Goal: Task Accomplishment & Management: Manage account settings

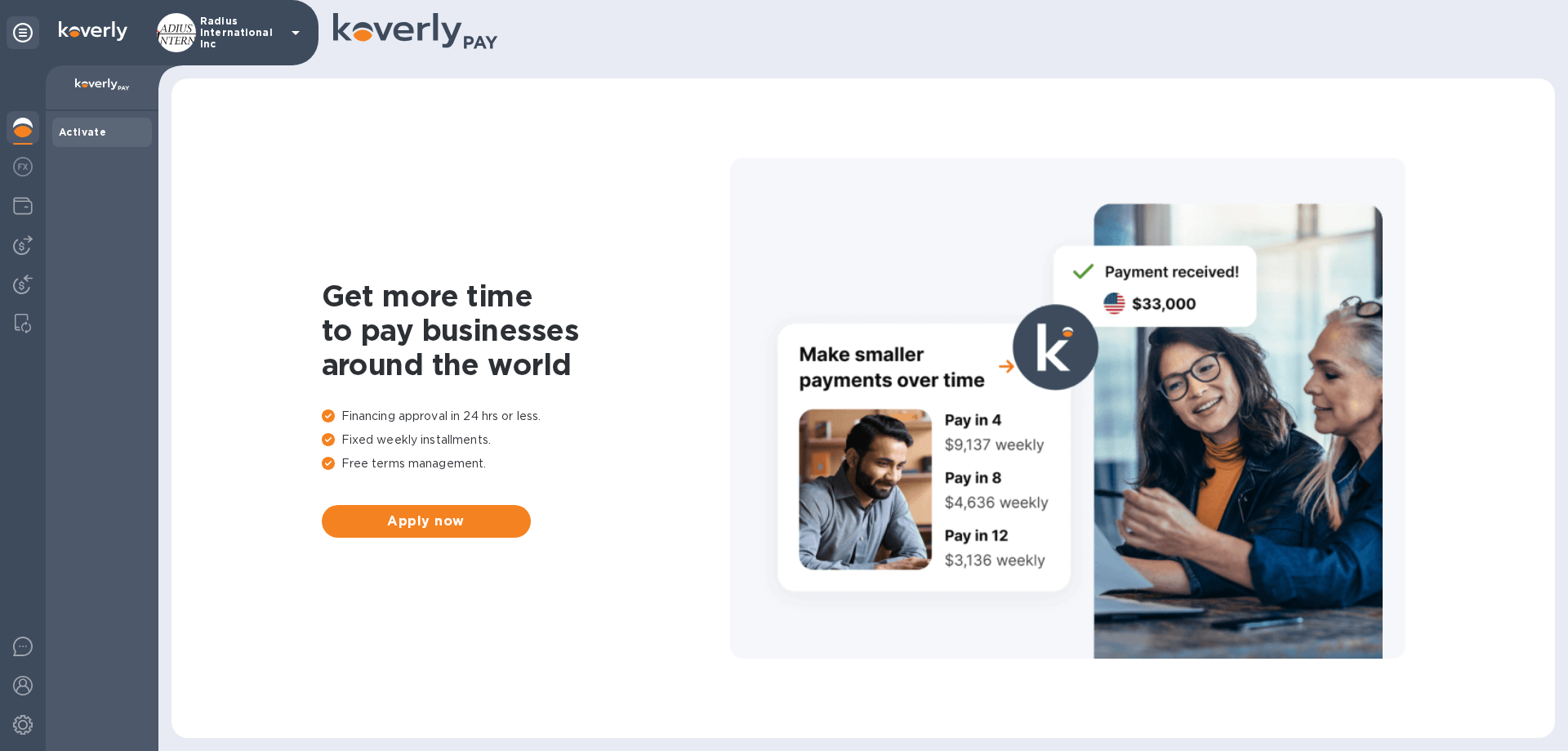
drag, startPoint x: 24, startPoint y: 241, endPoint x: 50, endPoint y: 241, distance: 26.0
click at [24, 241] on img at bounding box center [22, 245] width 20 height 20
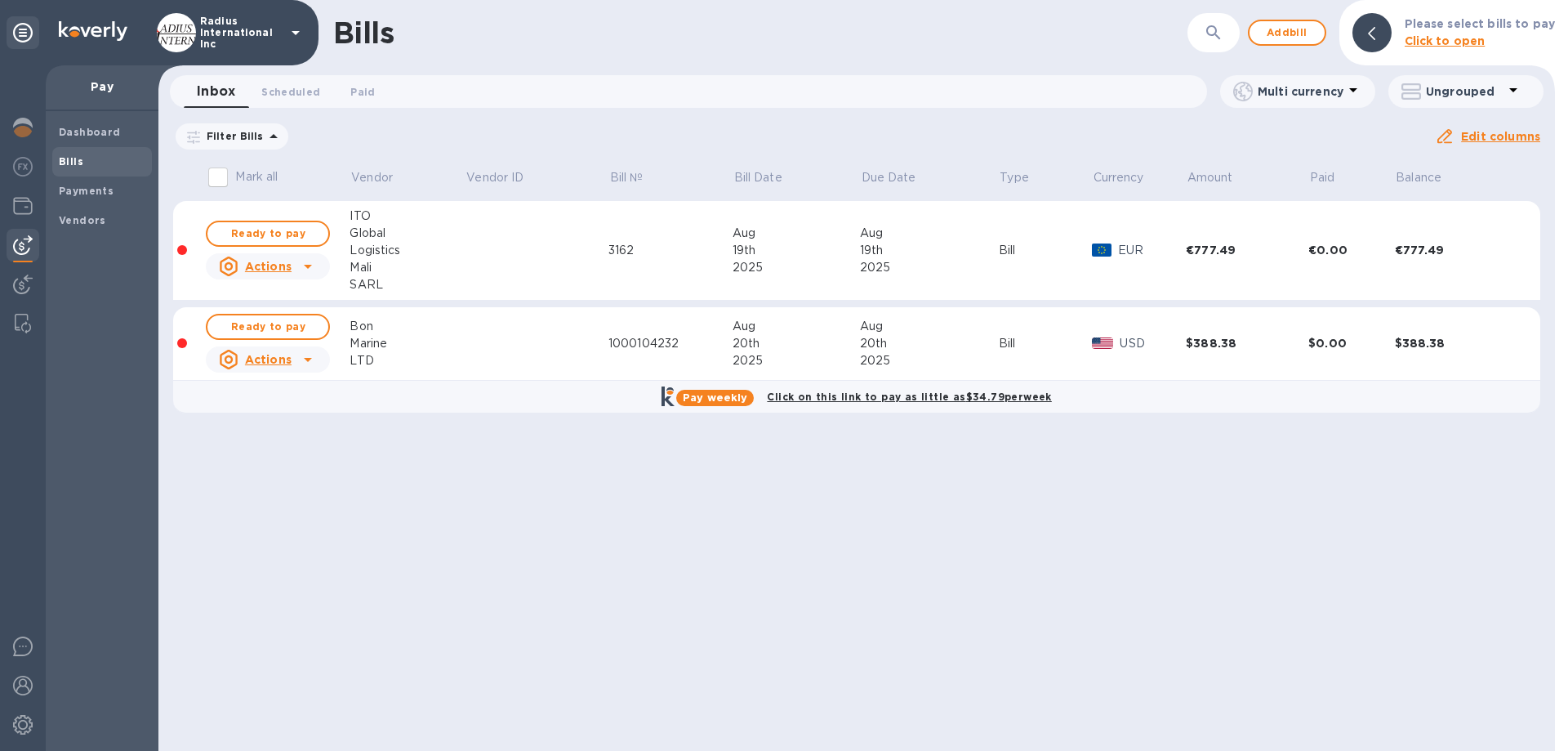
click at [1511, 29] on p "Please select bills to pay" at bounding box center [1479, 24] width 151 height 17
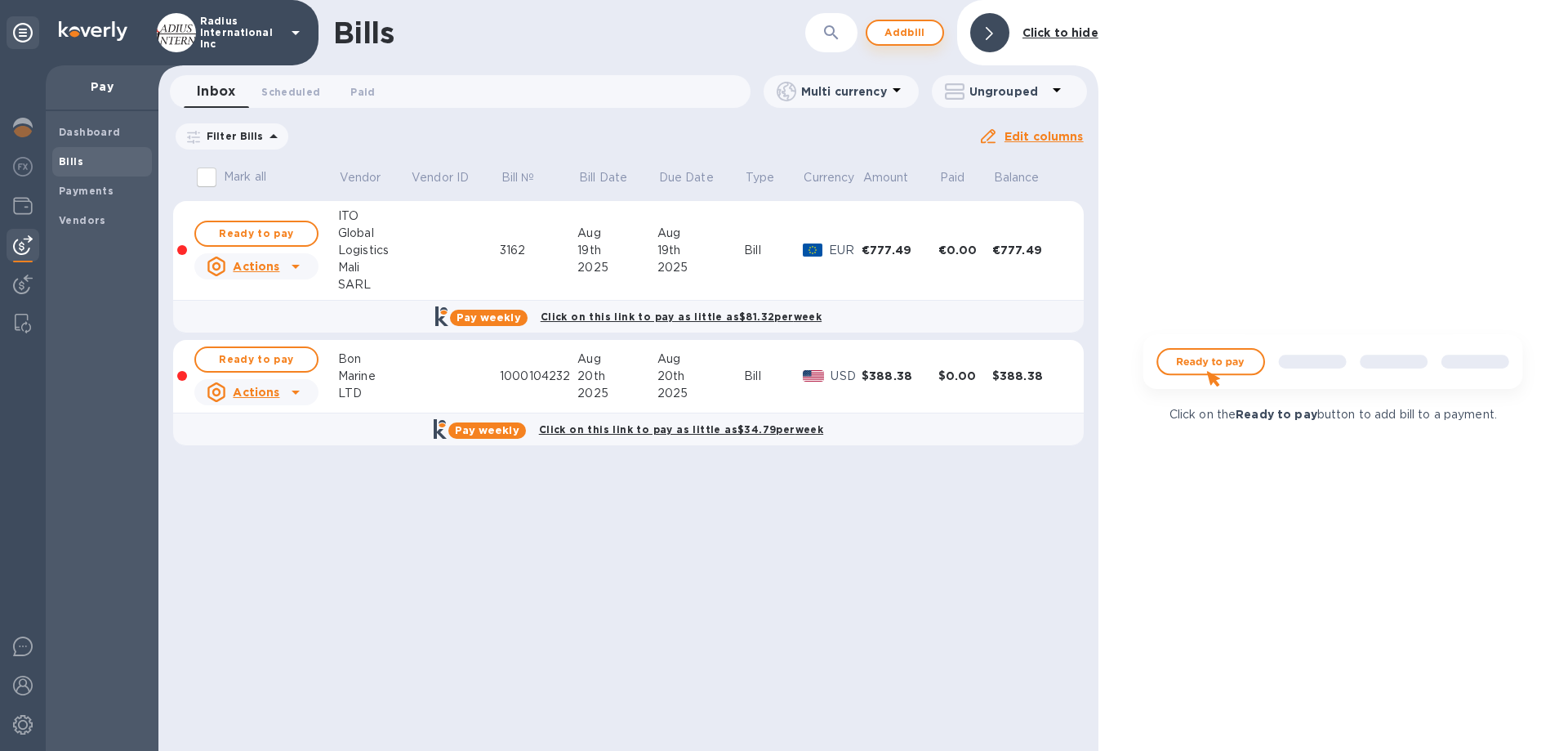
click at [907, 32] on span "Add bill" at bounding box center [904, 32] width 49 height 20
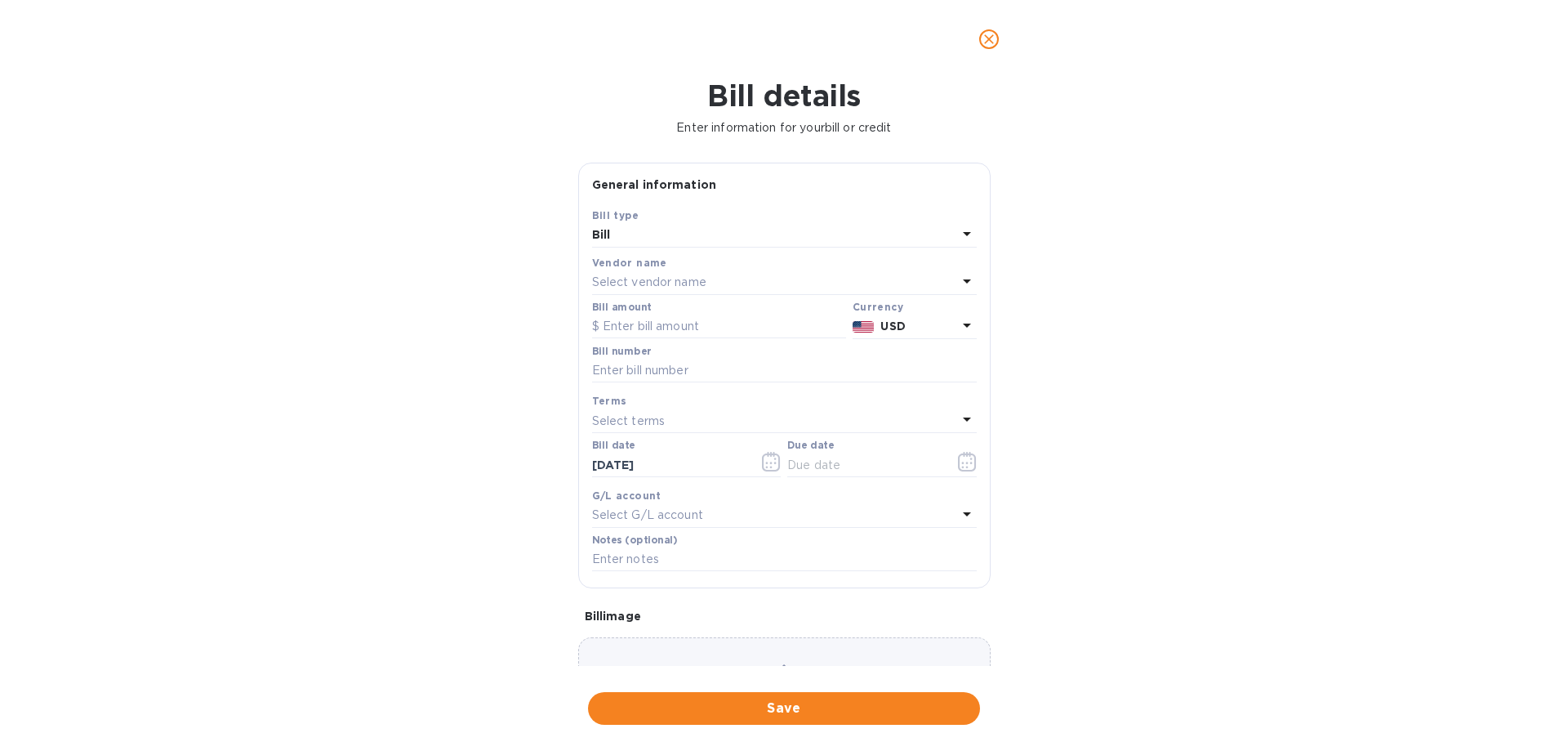
drag, startPoint x: 776, startPoint y: 277, endPoint x: 1026, endPoint y: 245, distance: 252.0
click at [776, 278] on div "Select vendor name" at bounding box center [774, 282] width 365 height 22
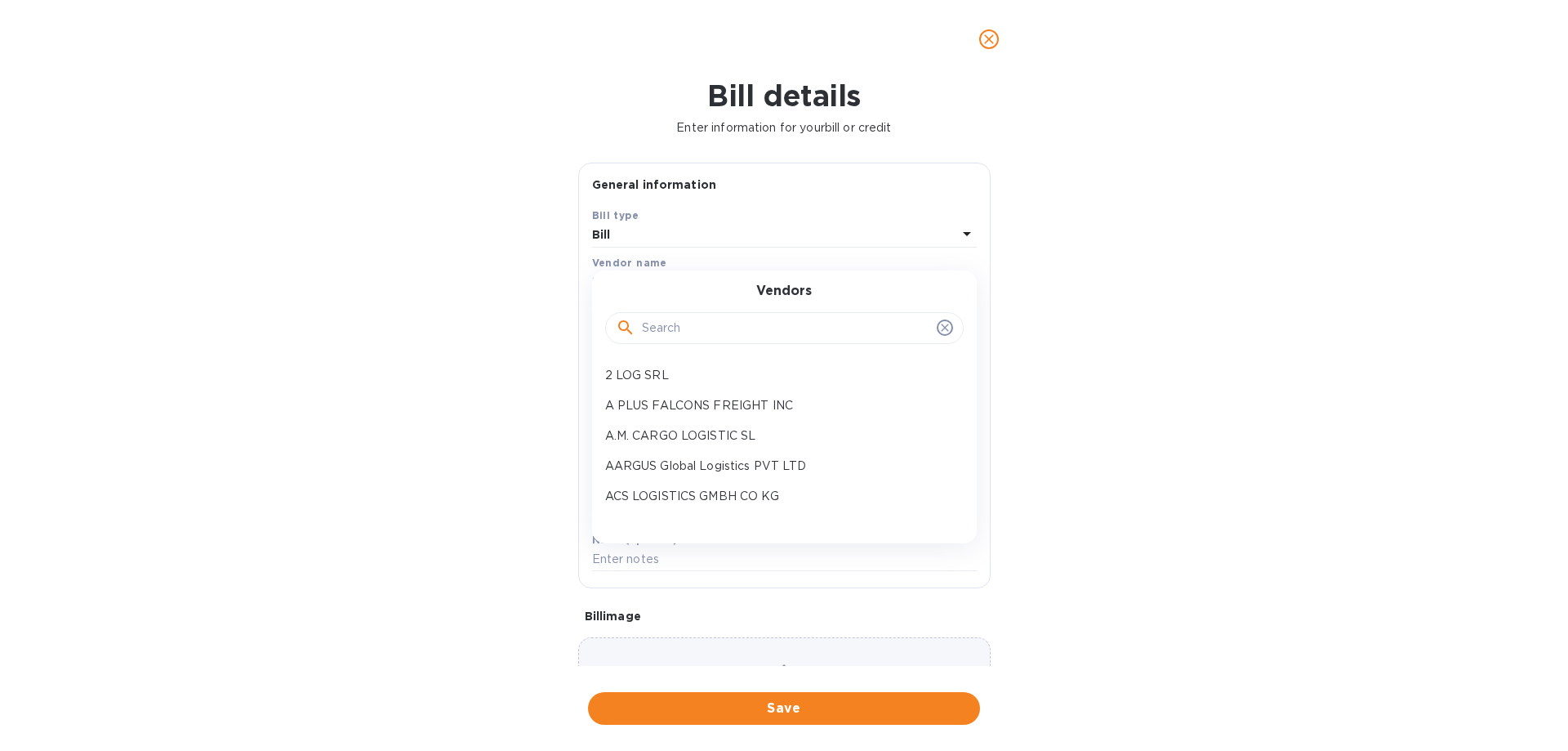
click at [781, 325] on input "text" at bounding box center [785, 328] width 288 height 24
type input "shine"
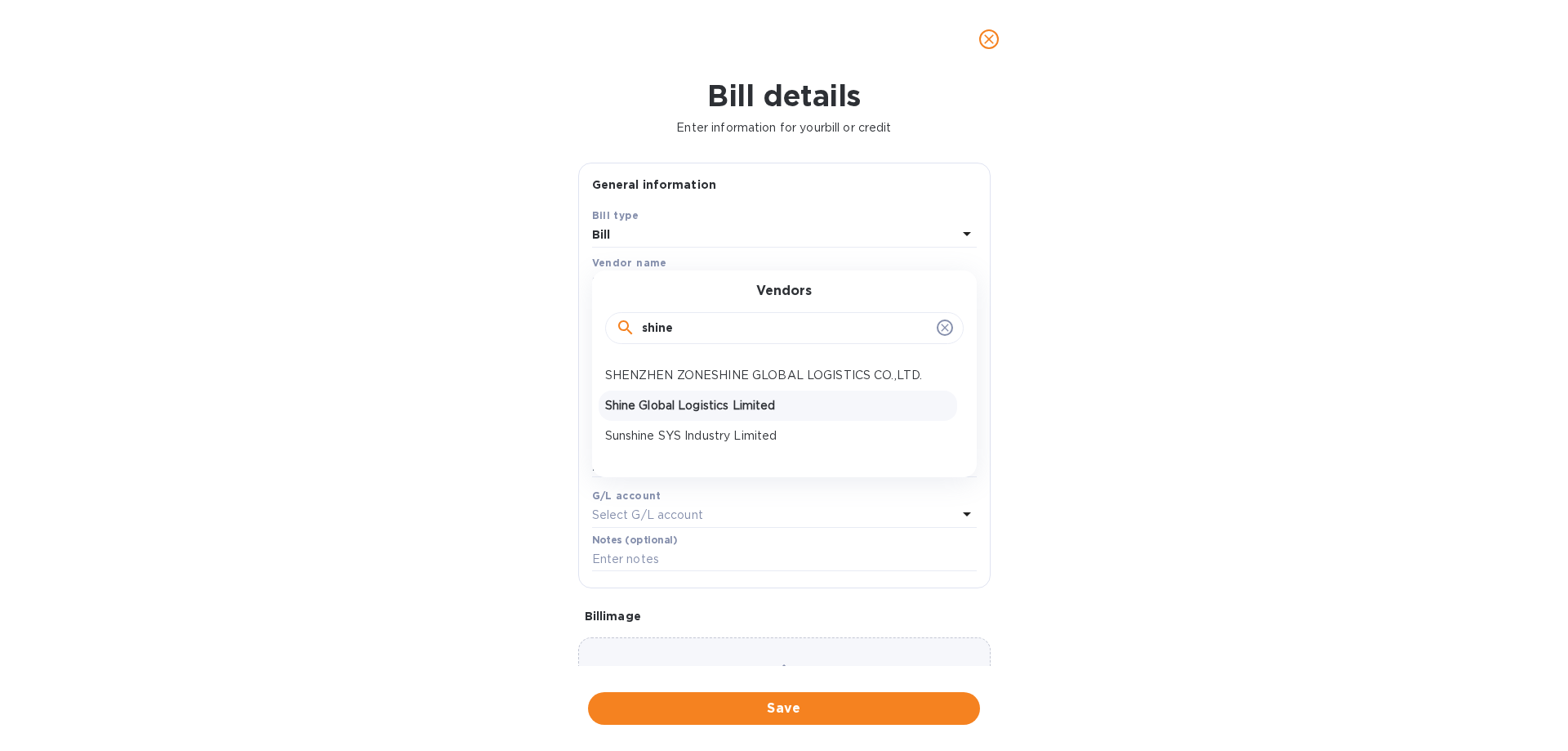
click at [692, 410] on p "Shine Global Logistics Limited" at bounding box center [777, 405] width 345 height 17
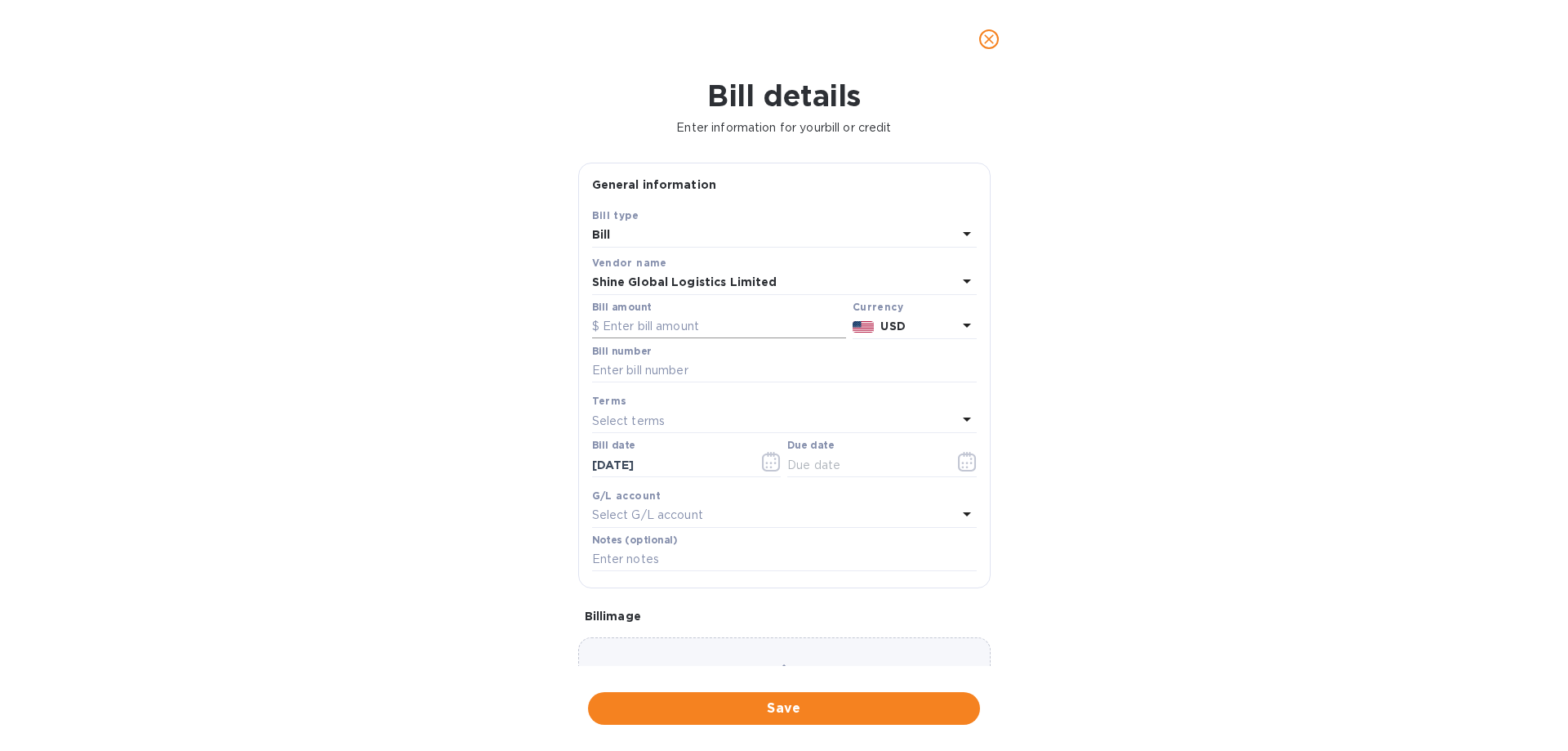
click at [680, 330] on input "text" at bounding box center [719, 326] width 254 height 24
type input "16,898.55"
type input "June"
click at [854, 459] on input "text" at bounding box center [864, 465] width 154 height 24
click at [957, 457] on icon "button" at bounding box center [966, 461] width 18 height 20
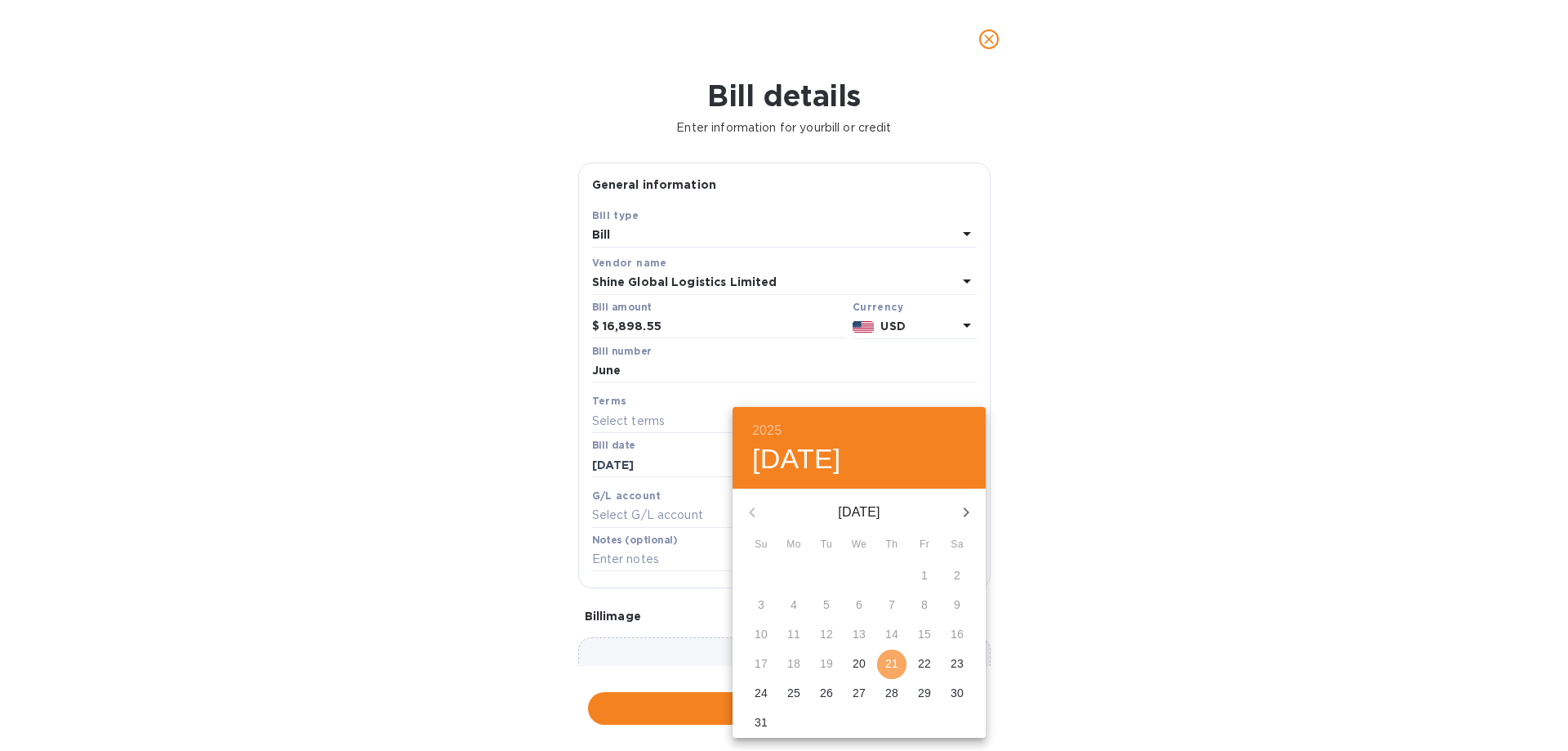
drag, startPoint x: 893, startPoint y: 656, endPoint x: 1194, endPoint y: 615, distance: 303.8
click at [894, 656] on p "21" at bounding box center [892, 662] width 13 height 16
type input "[DATE]"
click at [1281, 615] on div "2025 Thu, Aug [DATE] Mo Tu We Th Fr Sa 27 28 29 30 31 1 2 3 4 5 6 7 8 9 10 11 1…" at bounding box center [784, 375] width 1568 height 751
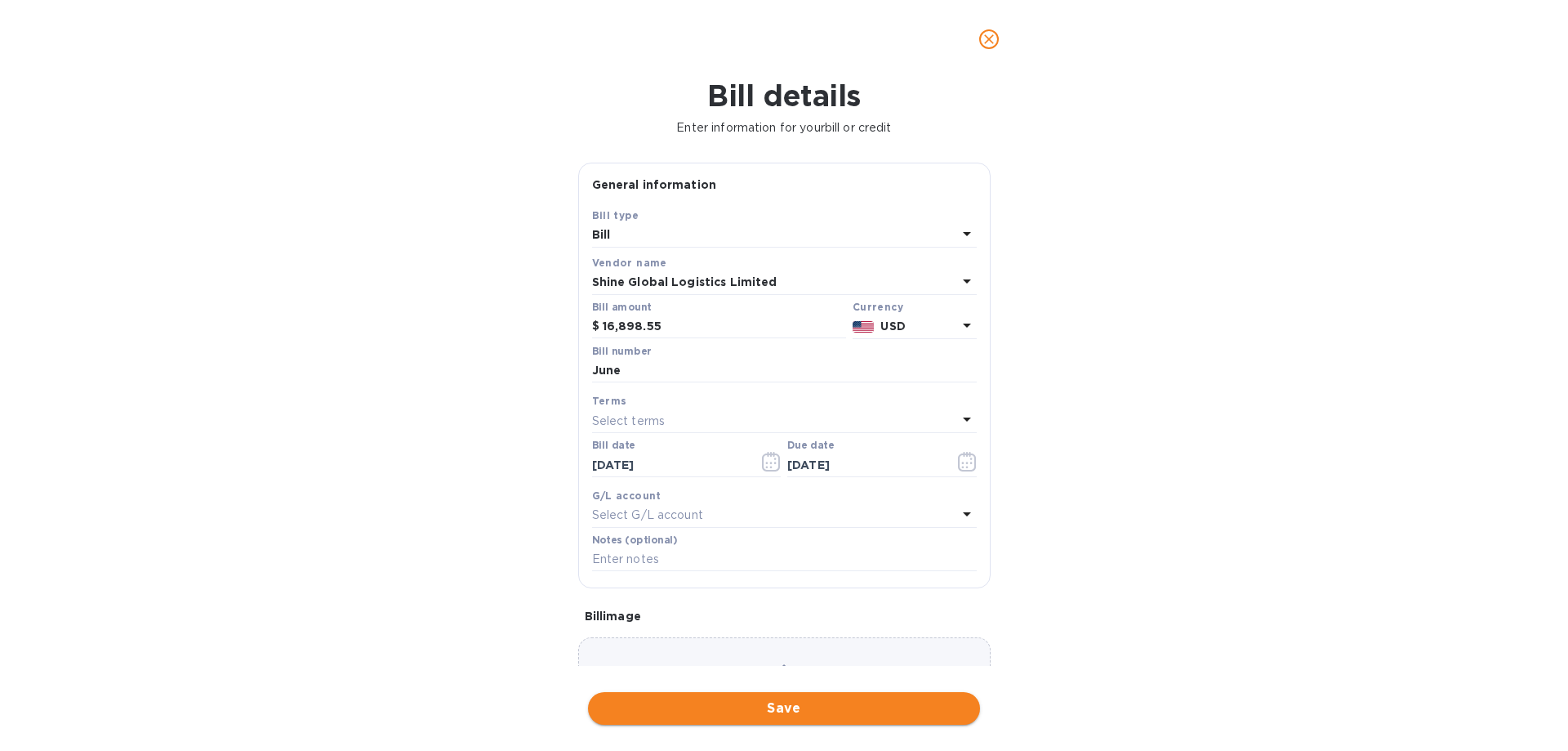
click at [920, 702] on span "Save" at bounding box center [784, 708] width 366 height 20
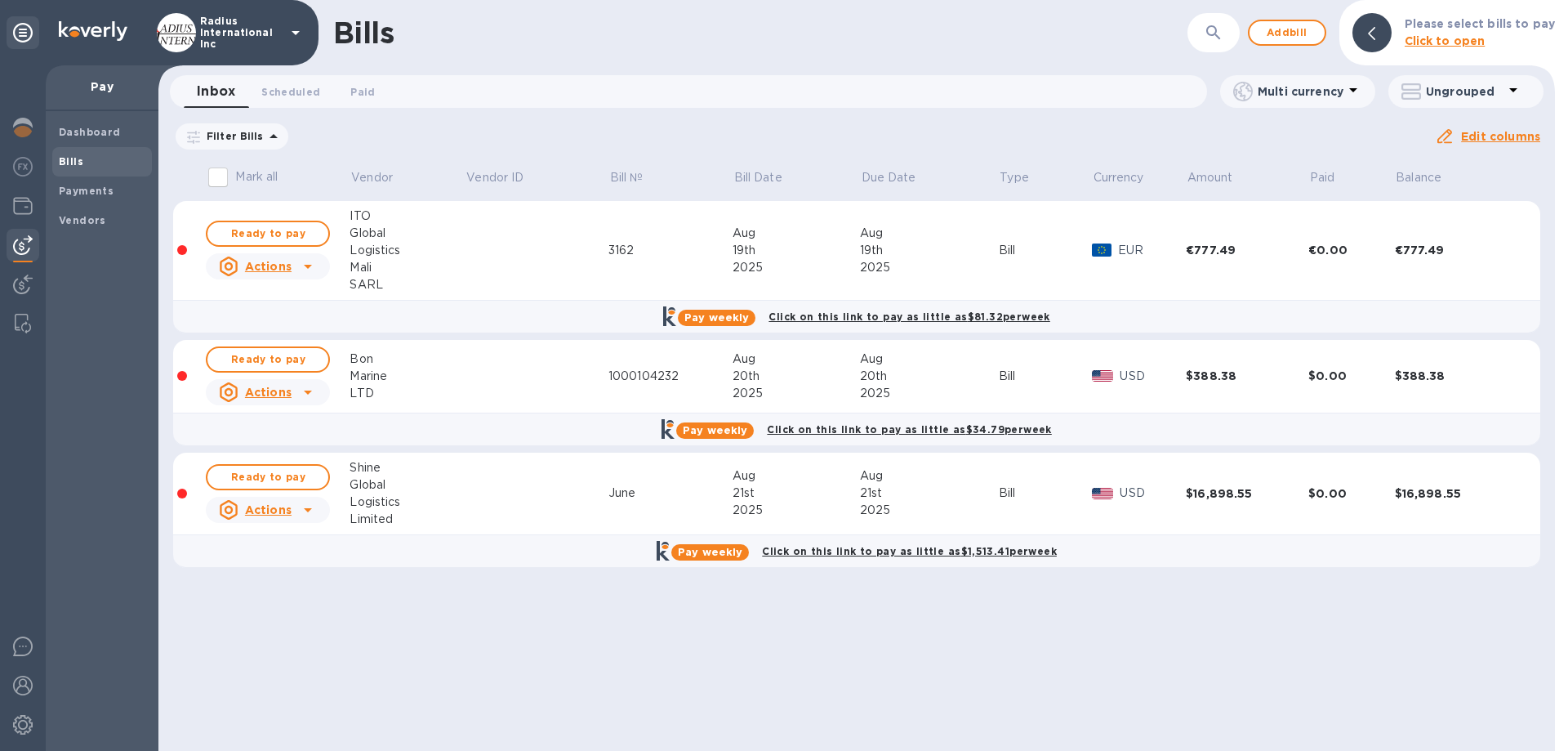
click at [283, 476] on span "Ready to pay" at bounding box center [267, 477] width 94 height 20
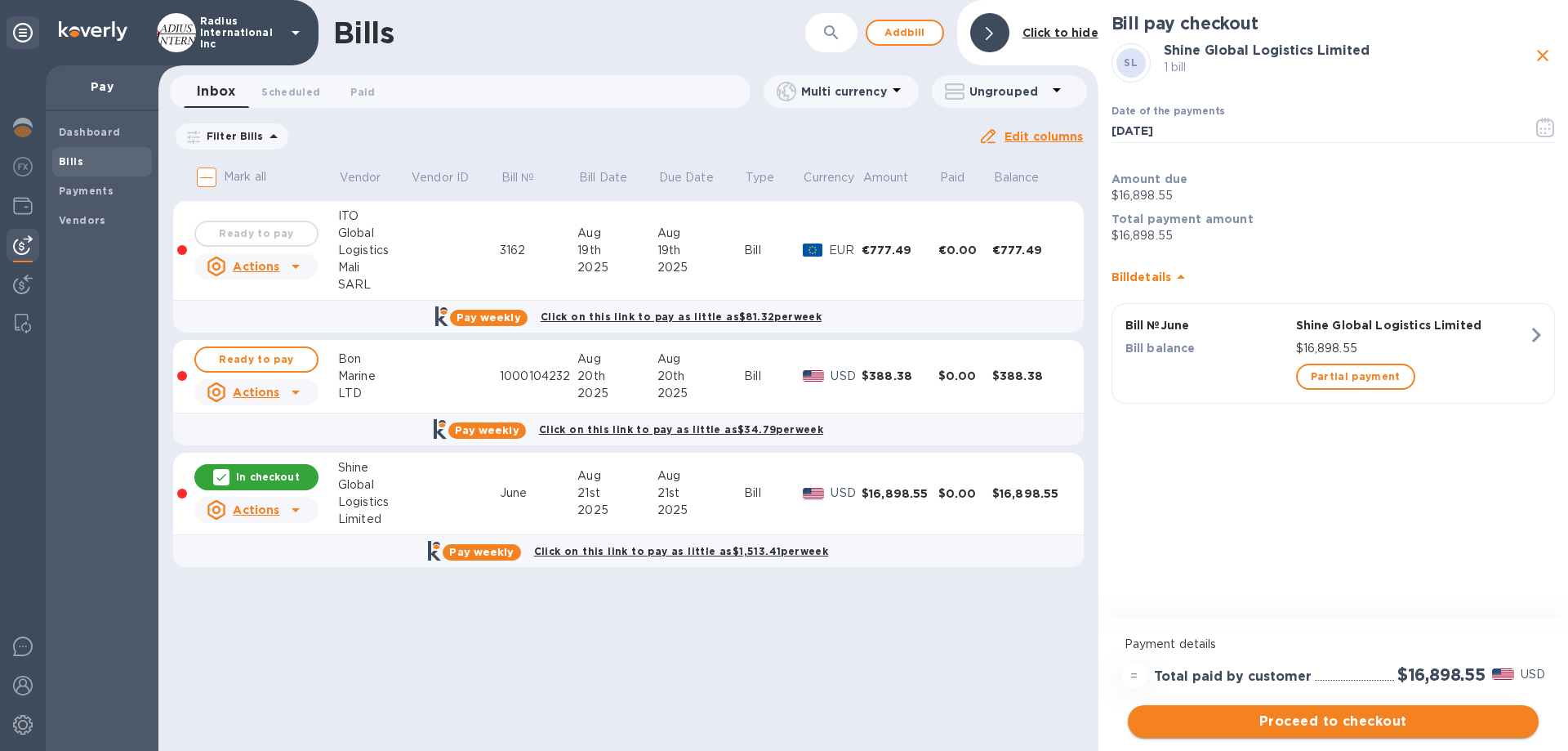
click at [1313, 720] on span "Proceed to checkout" at bounding box center [1332, 721] width 384 height 20
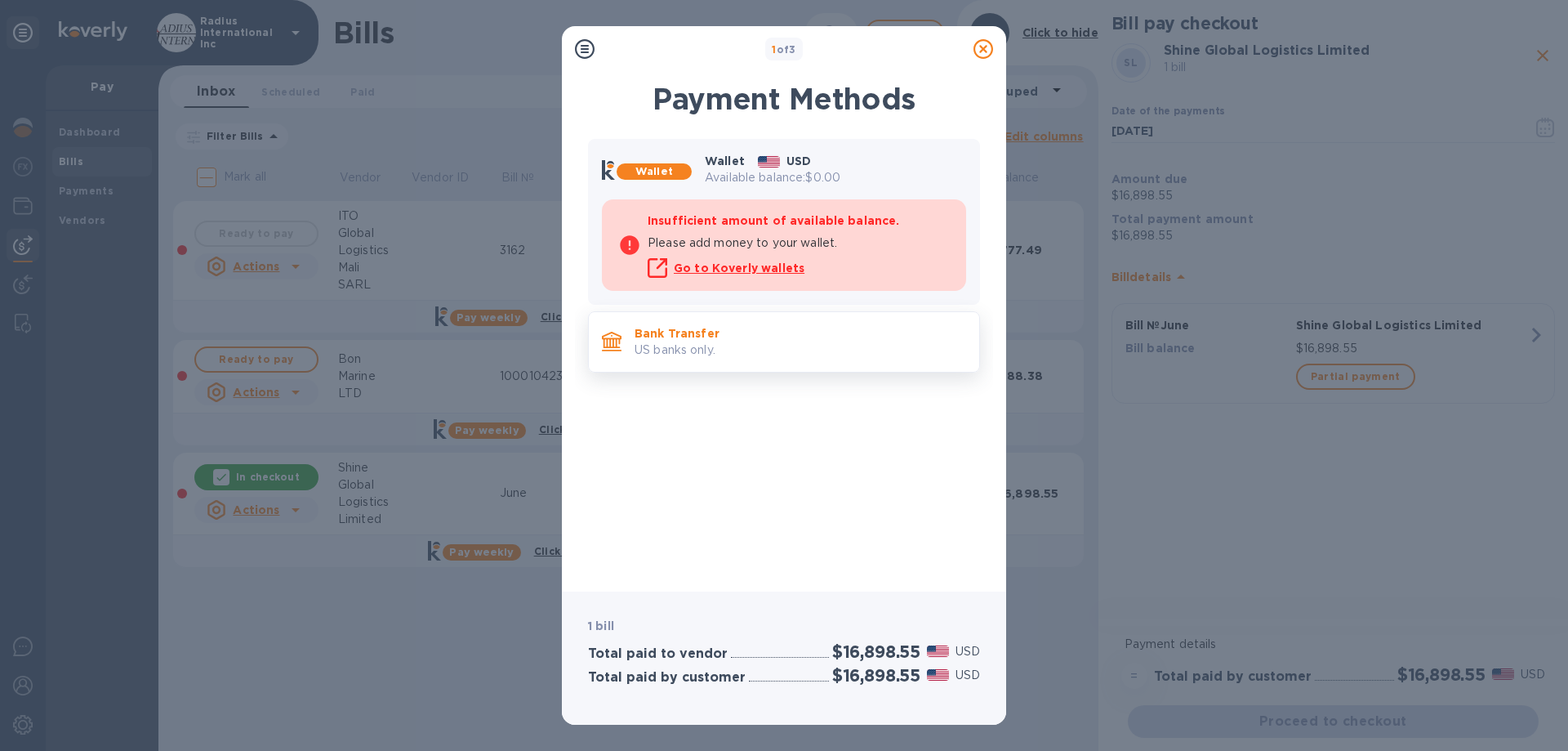
click at [730, 345] on p "US banks only." at bounding box center [800, 350] width 332 height 17
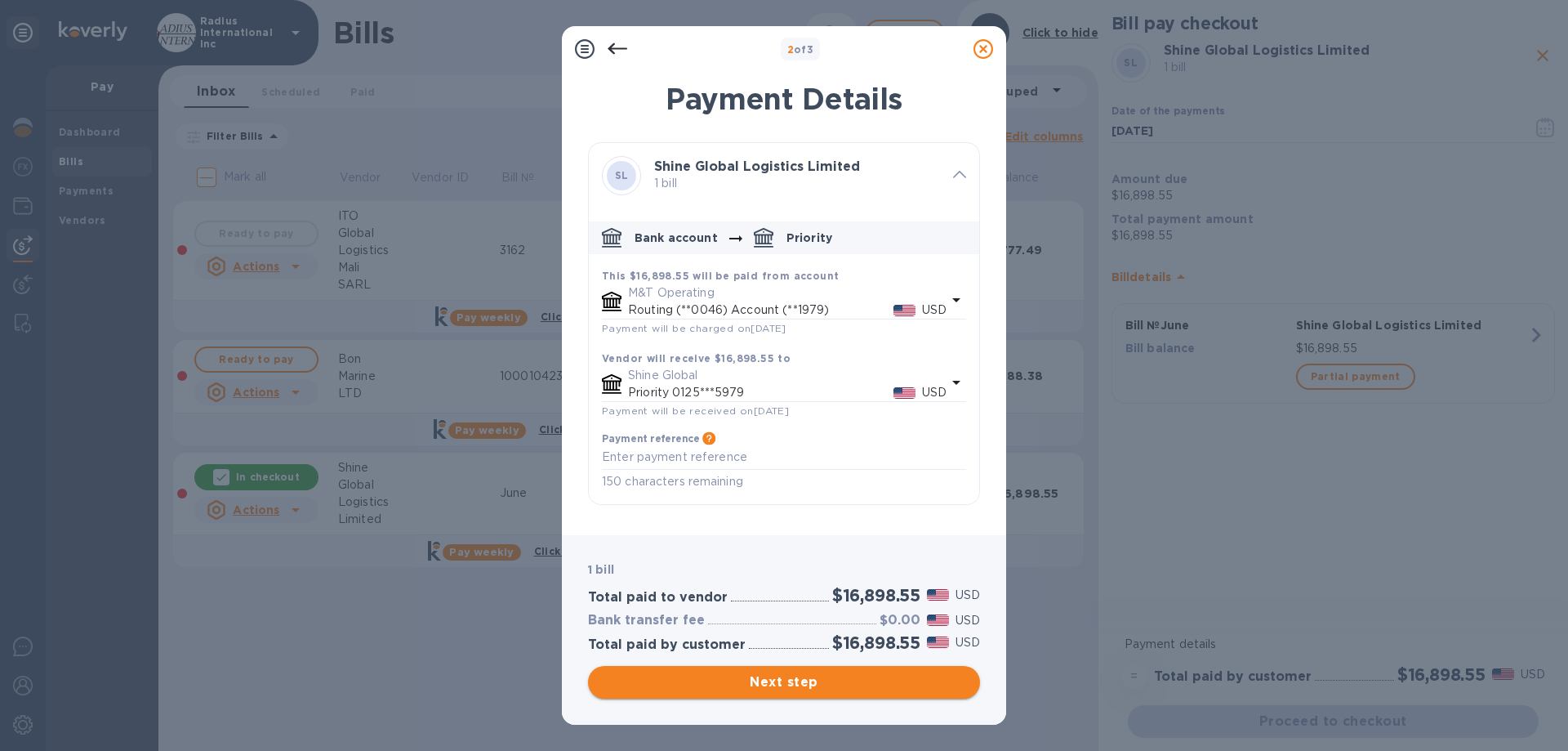
click at [814, 677] on span "Next step" at bounding box center [784, 682] width 366 height 20
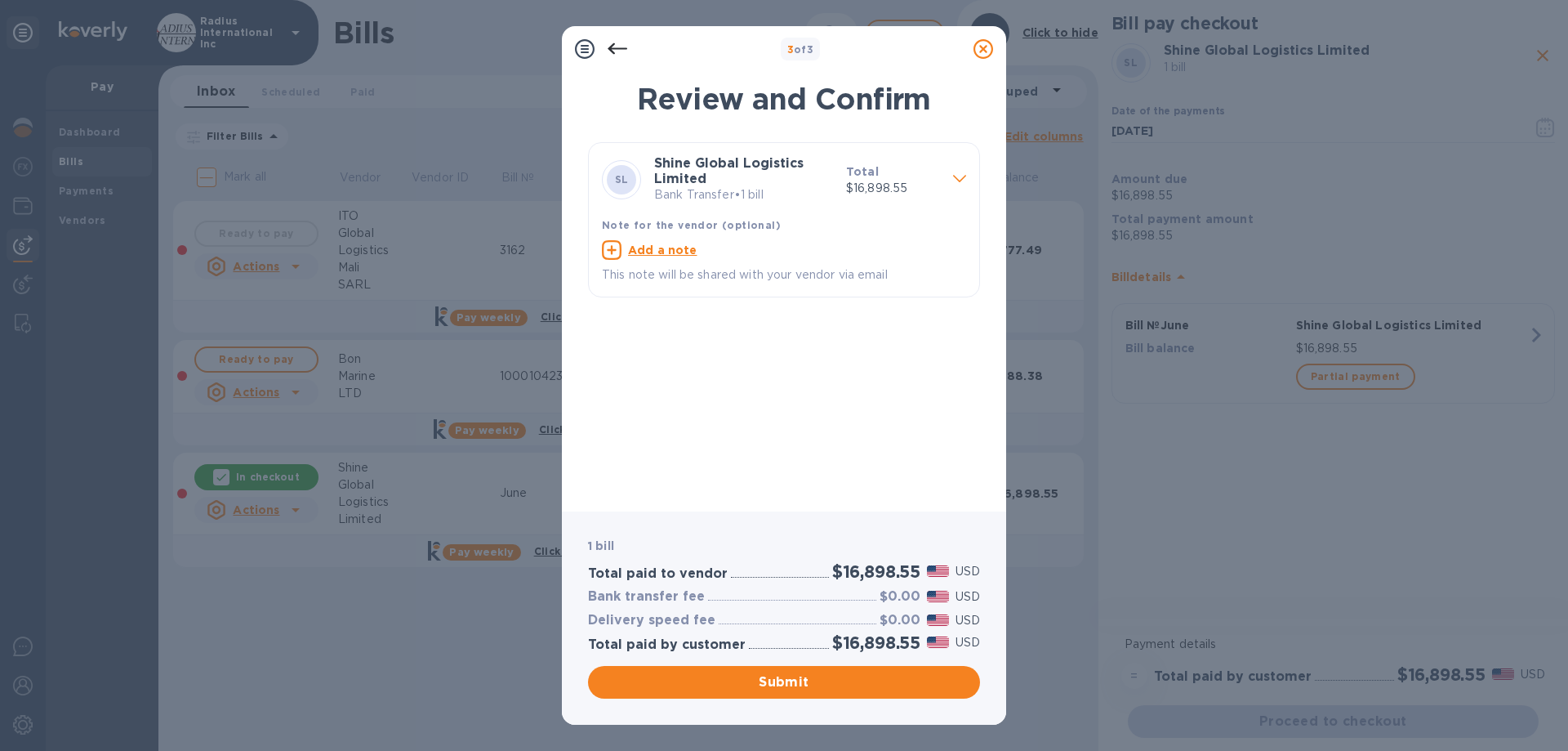
drag, startPoint x: 706, startPoint y: 671, endPoint x: 720, endPoint y: 660, distance: 17.8
click at [706, 671] on button "Submit" at bounding box center [784, 682] width 392 height 33
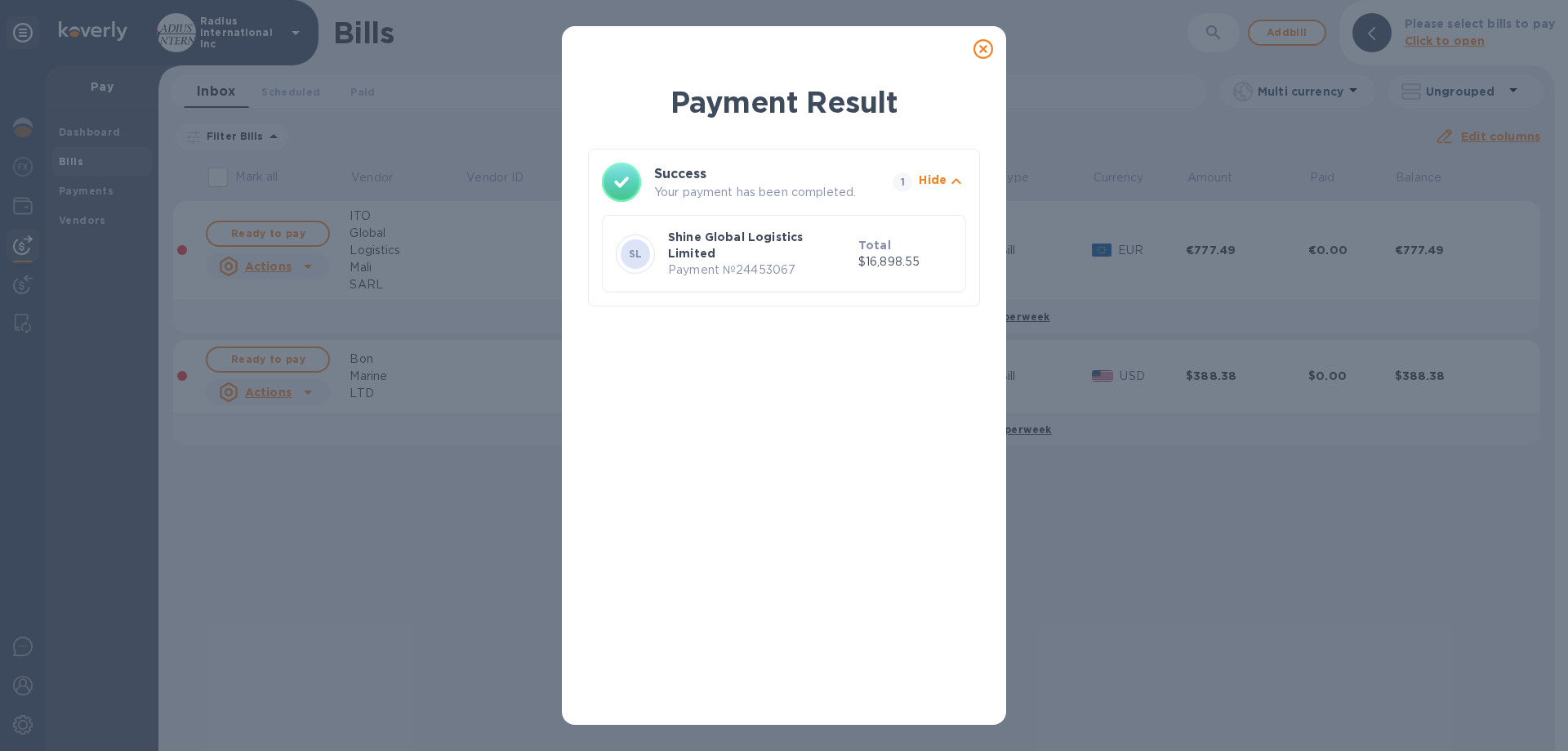
click at [979, 44] on icon at bounding box center [983, 49] width 20 height 20
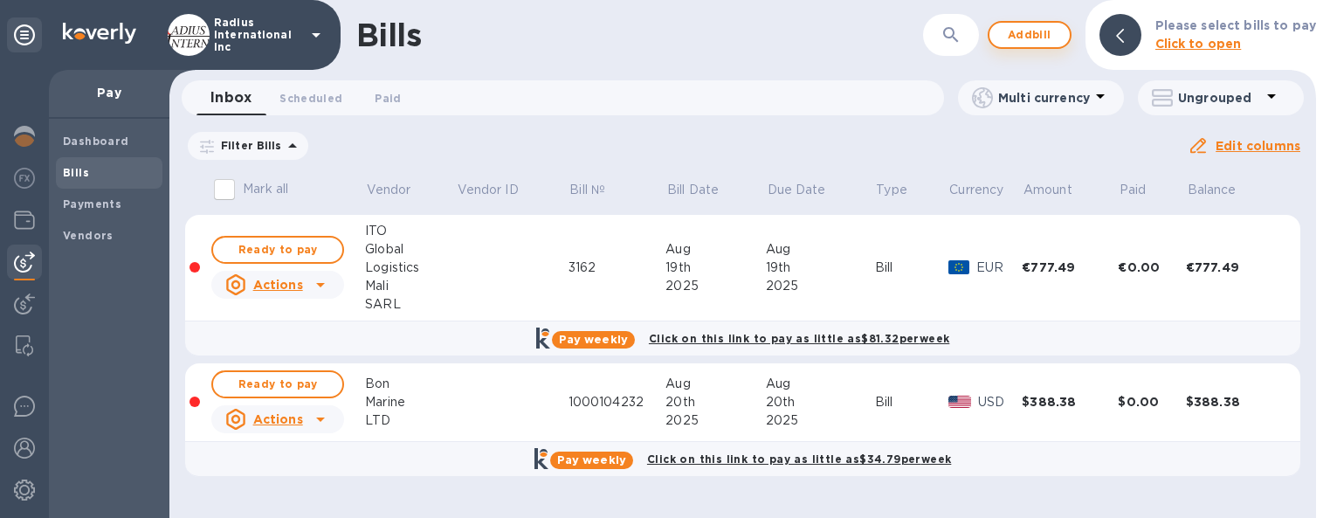
click at [1038, 35] on span "Add bill" at bounding box center [1029, 34] width 52 height 21
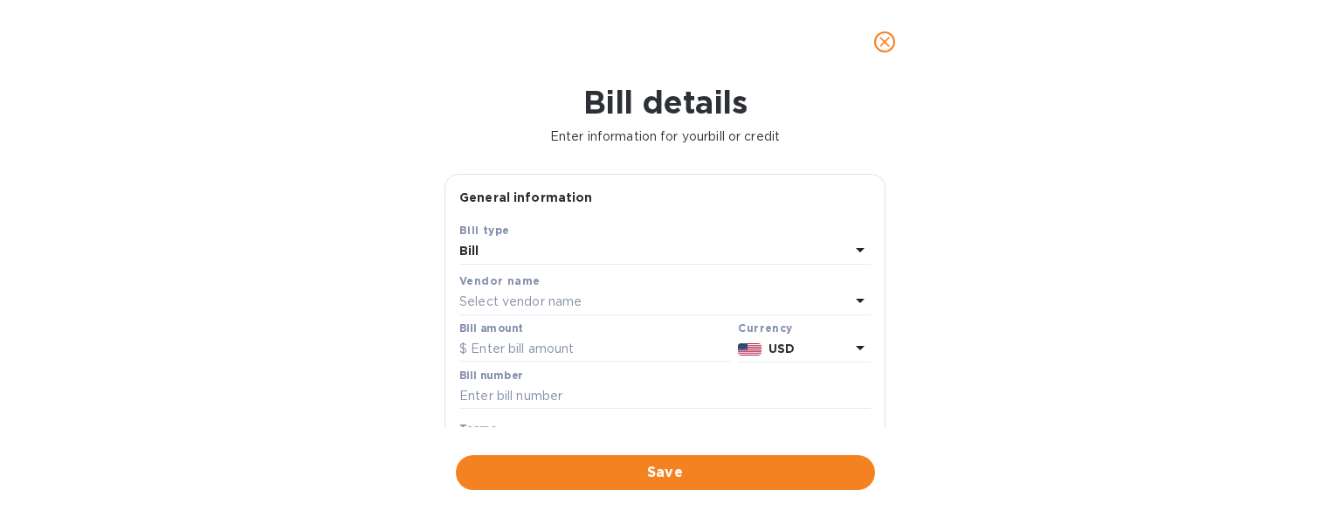
click at [542, 297] on p "Select vendor name" at bounding box center [520, 302] width 122 height 18
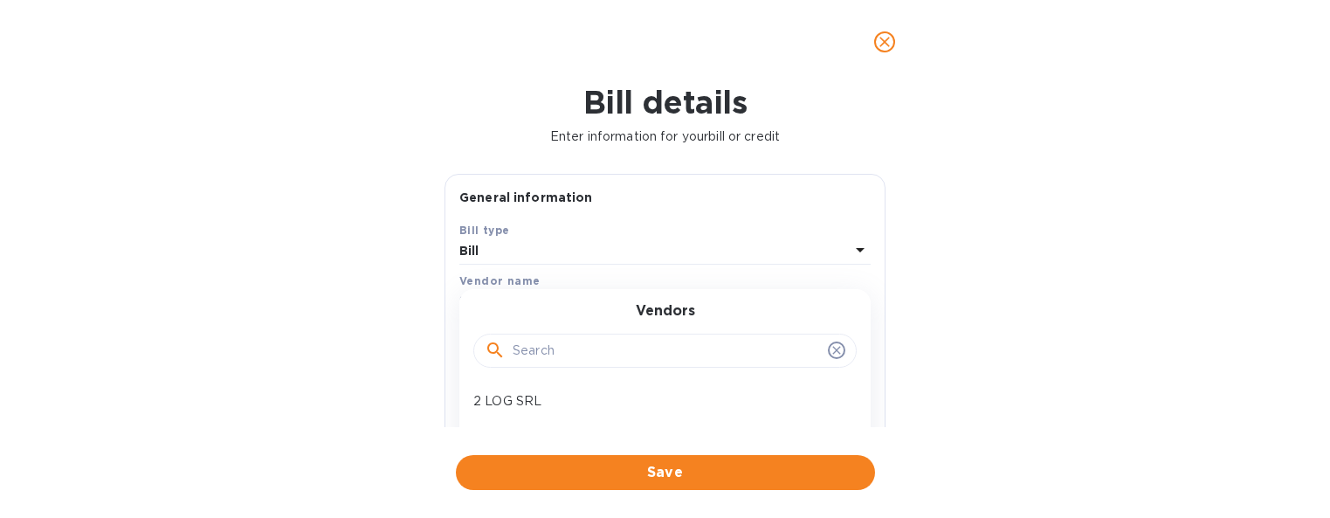
click at [562, 344] on input "text" at bounding box center [667, 351] width 308 height 26
type input "all freight"
click at [554, 405] on p "All Freight Logistics NV" at bounding box center [657, 401] width 369 height 18
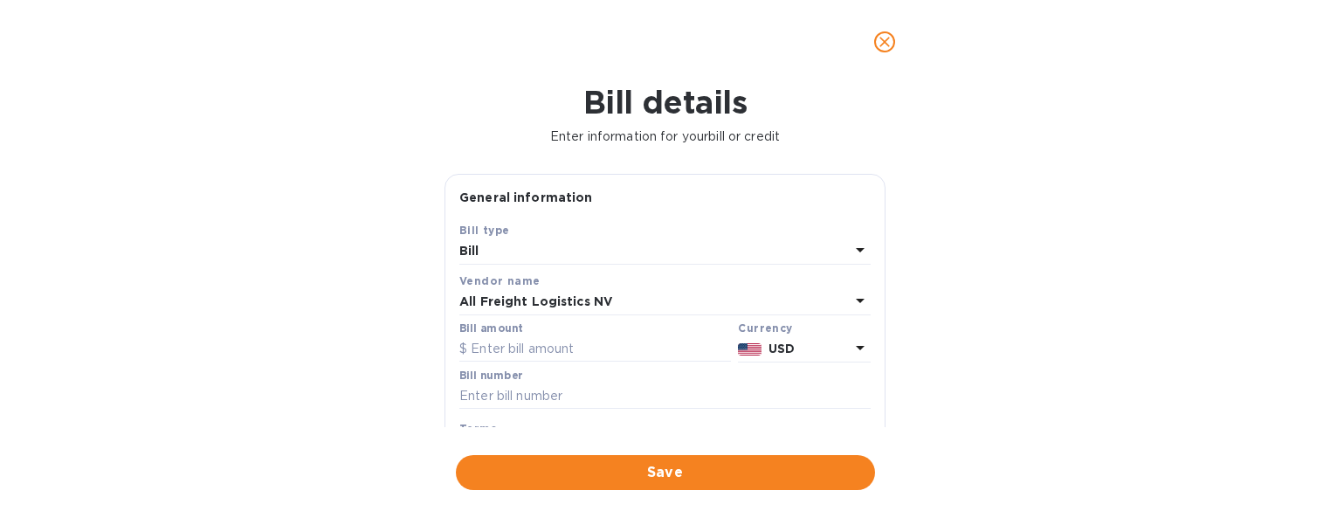
click at [775, 346] on b "USD" at bounding box center [781, 348] width 26 height 14
click at [614, 398] on p "EUR" at bounding box center [614, 393] width 27 height 18
click at [537, 352] on input "text" at bounding box center [595, 349] width 272 height 26
type input "1"
type input "12,304.22"
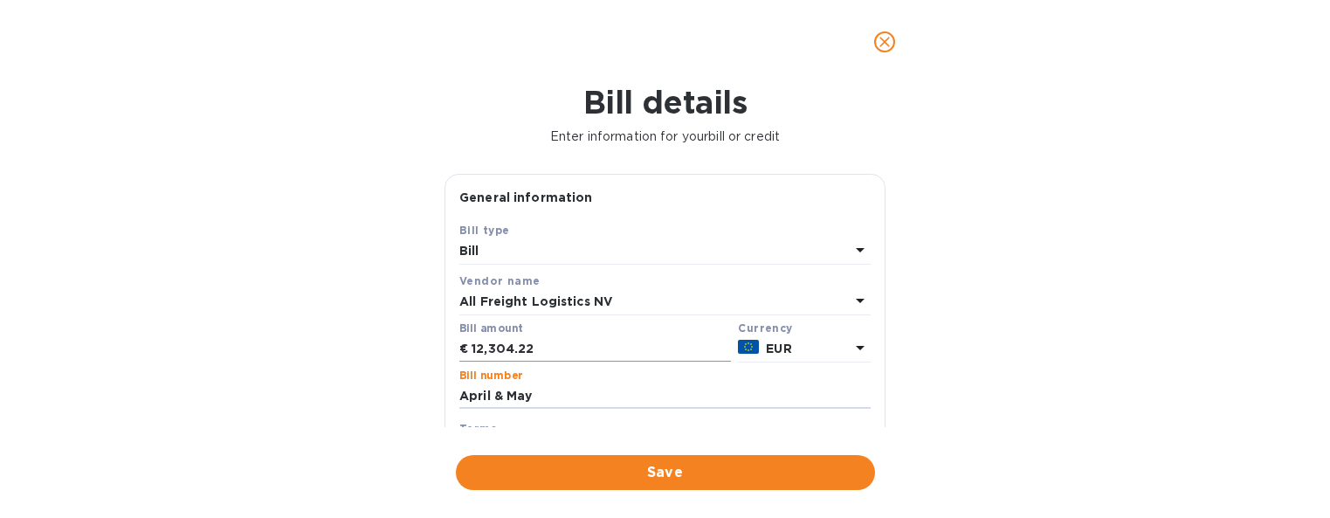
type input "April & May"
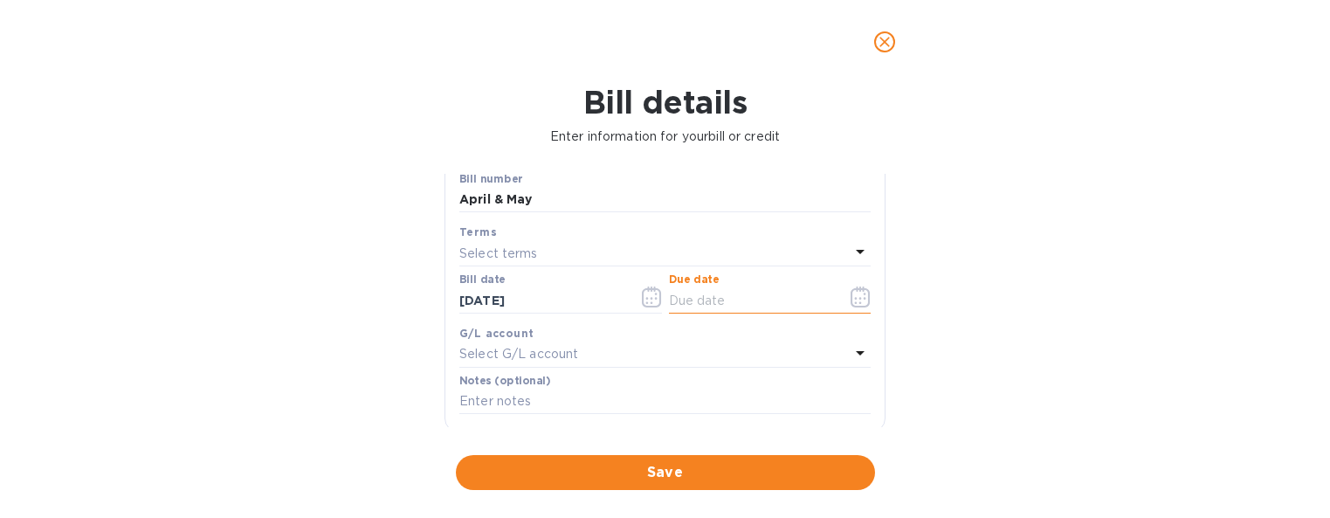
drag, startPoint x: 700, startPoint y: 298, endPoint x: 755, endPoint y: 297, distance: 55.0
click at [700, 298] on input "text" at bounding box center [751, 300] width 165 height 26
click at [857, 295] on icon "button" at bounding box center [861, 296] width 20 height 21
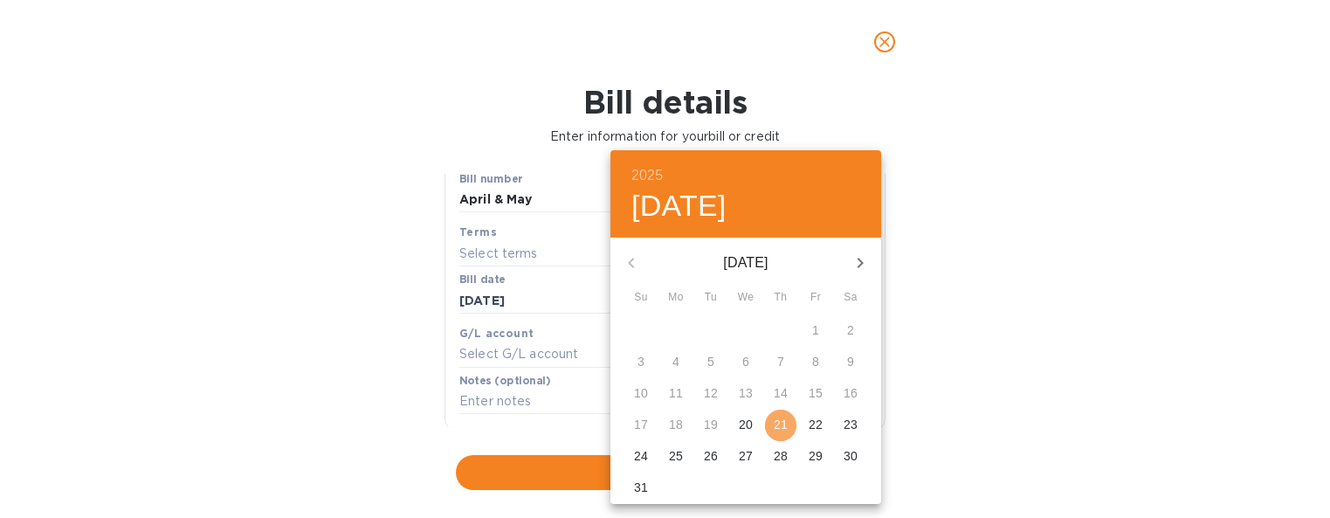
click at [785, 426] on p "21" at bounding box center [781, 424] width 14 height 17
type input "[DATE]"
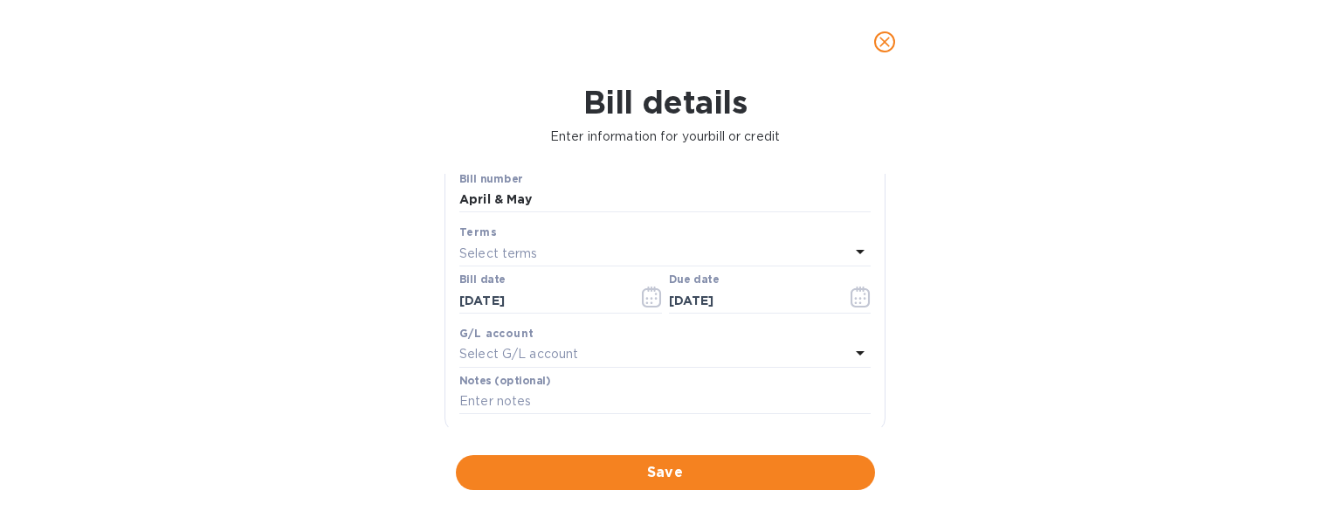
drag, startPoint x: 1016, startPoint y: 403, endPoint x: 824, endPoint y: 165, distance: 305.0
click at [1016, 398] on div "2025 Thu, Aug [DATE] Mo Tu We Th Fr Sa 27 28 29 30 31 1 2 3 4 5 6 7 8 9 10 11 1…" at bounding box center [665, 259] width 1330 height 518
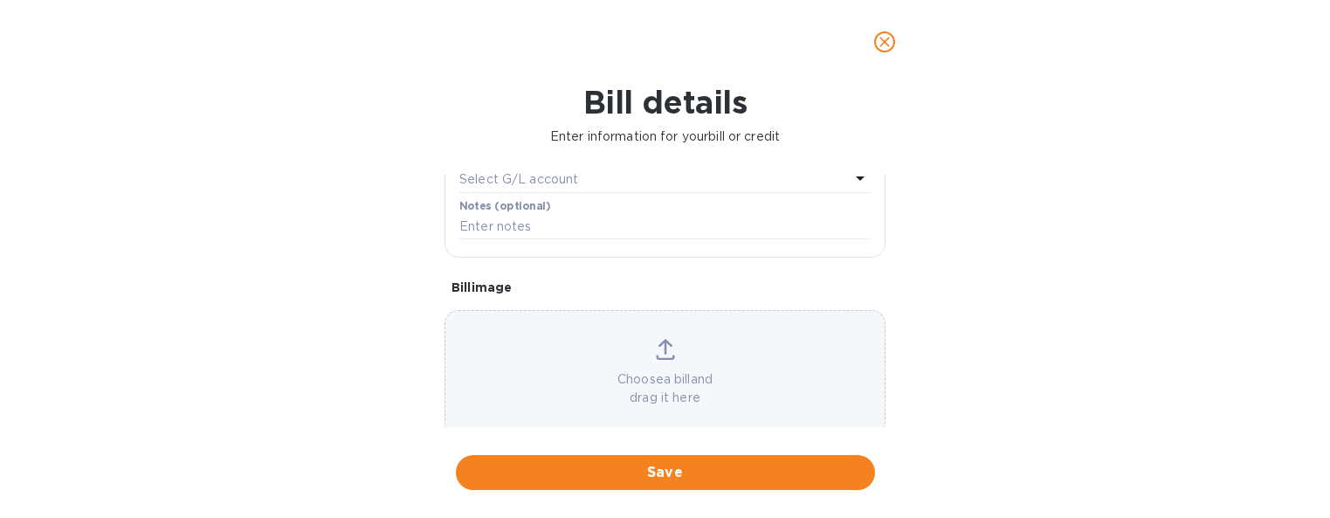
scroll to position [401, 0]
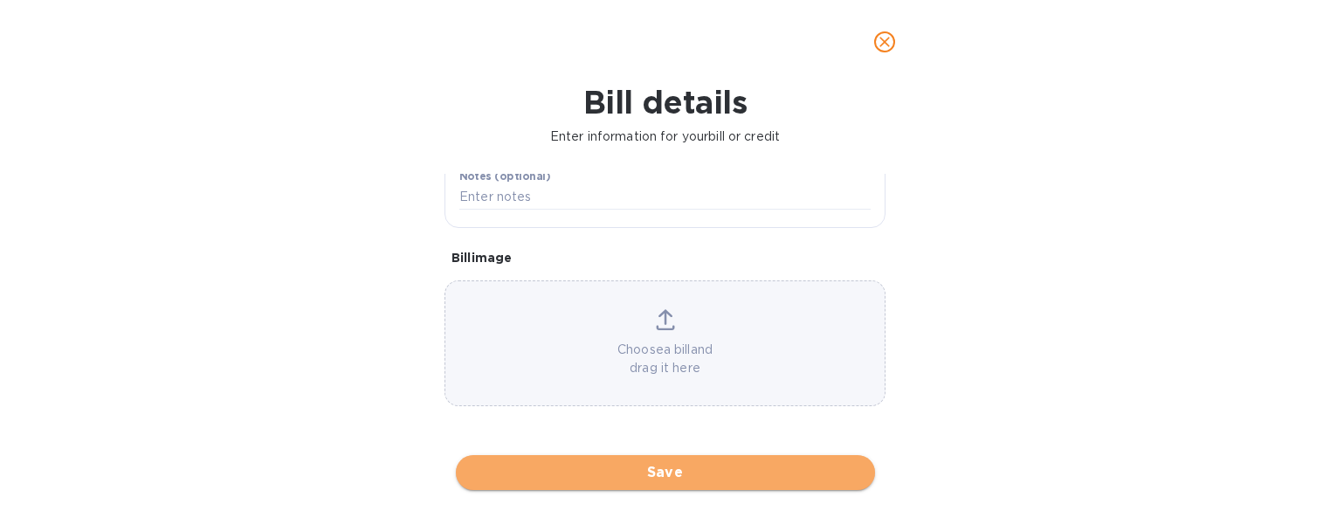
click at [672, 467] on span "Save" at bounding box center [665, 472] width 391 height 21
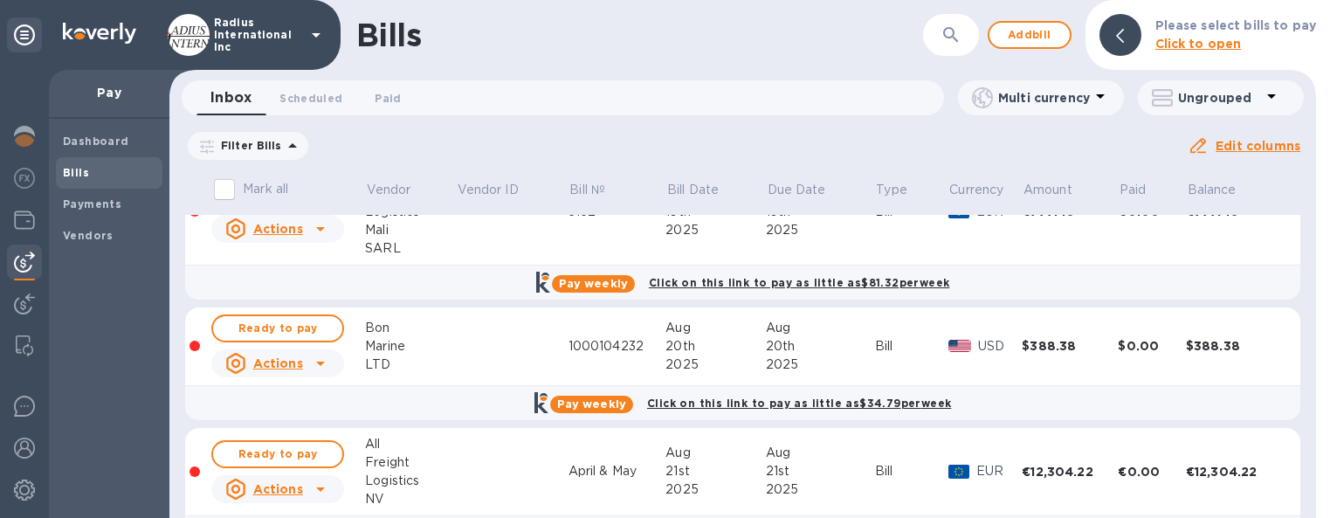
scroll to position [112, 0]
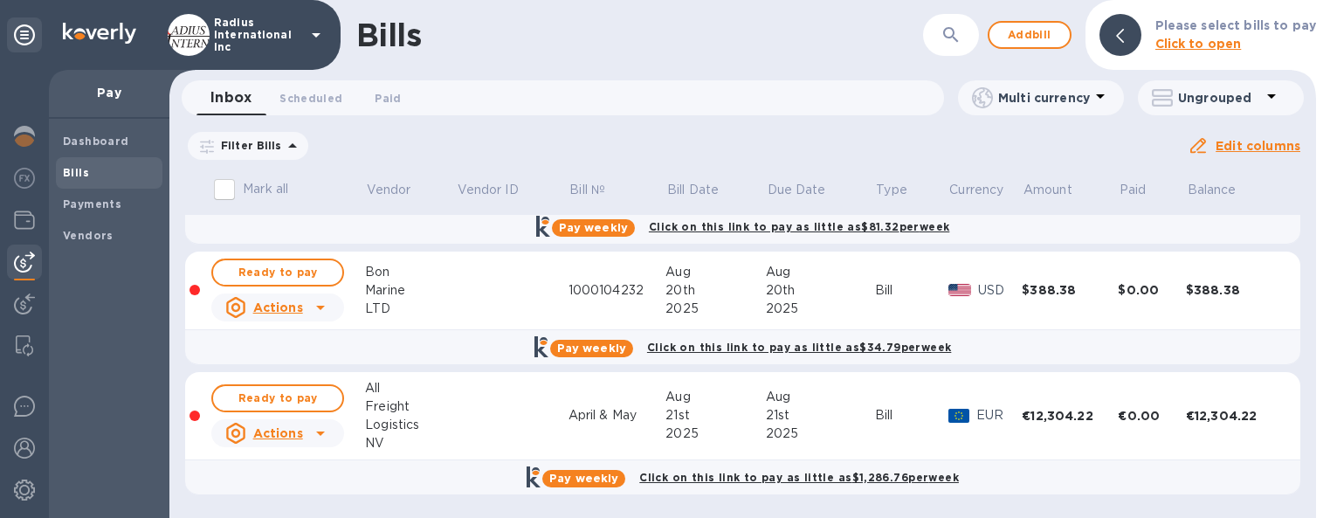
click at [294, 398] on span "Ready to pay" at bounding box center [277, 398] width 101 height 21
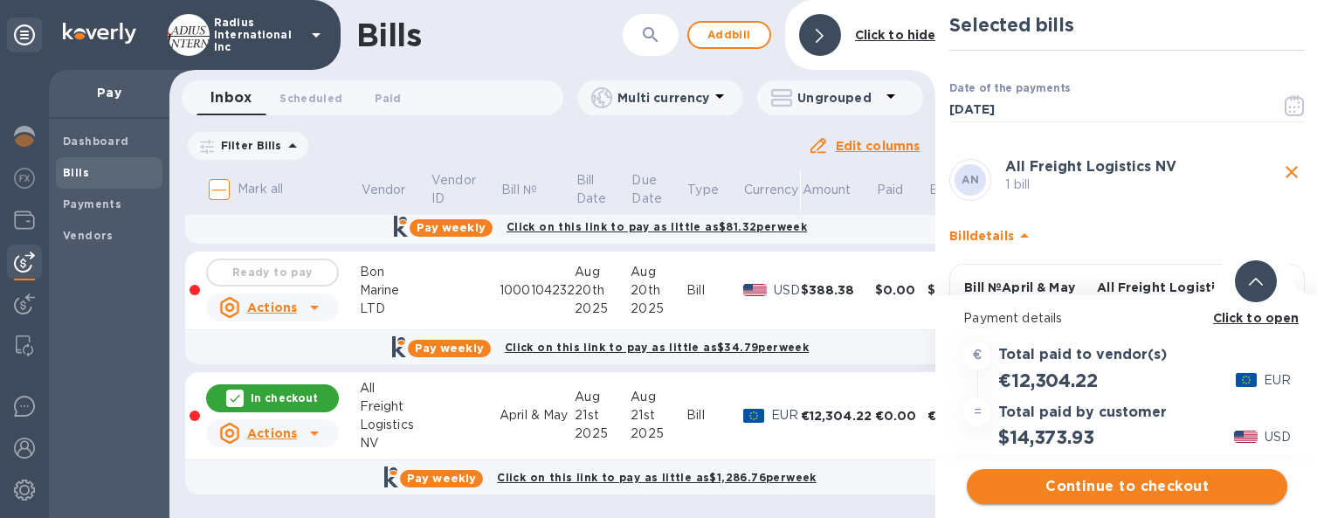
click at [1107, 493] on span "Continue to checkout" at bounding box center [1127, 486] width 293 height 21
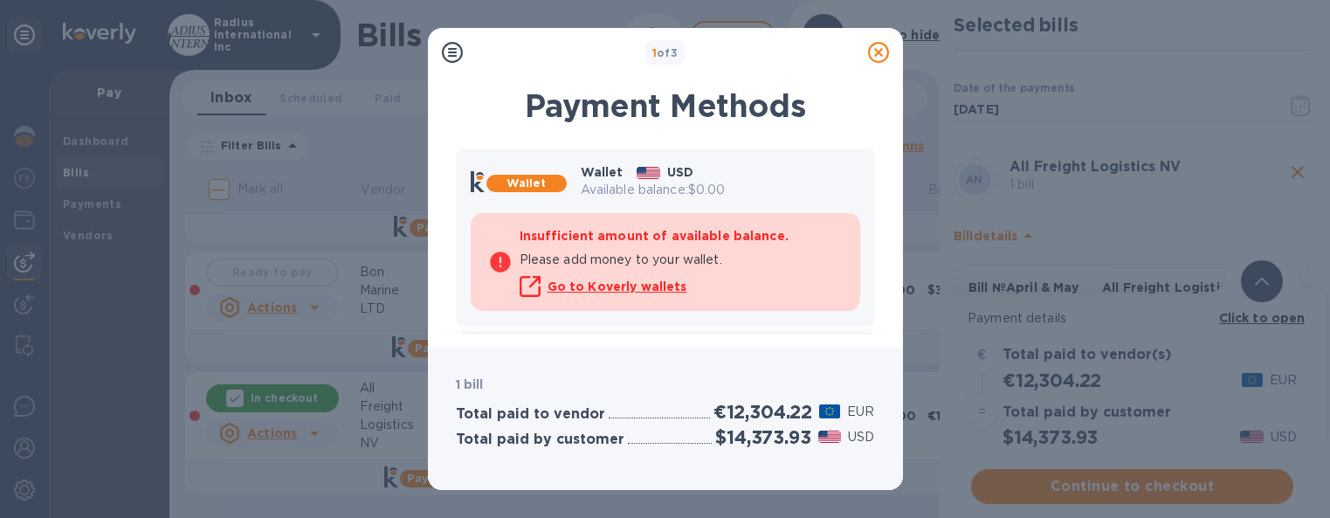
scroll to position [72, 0]
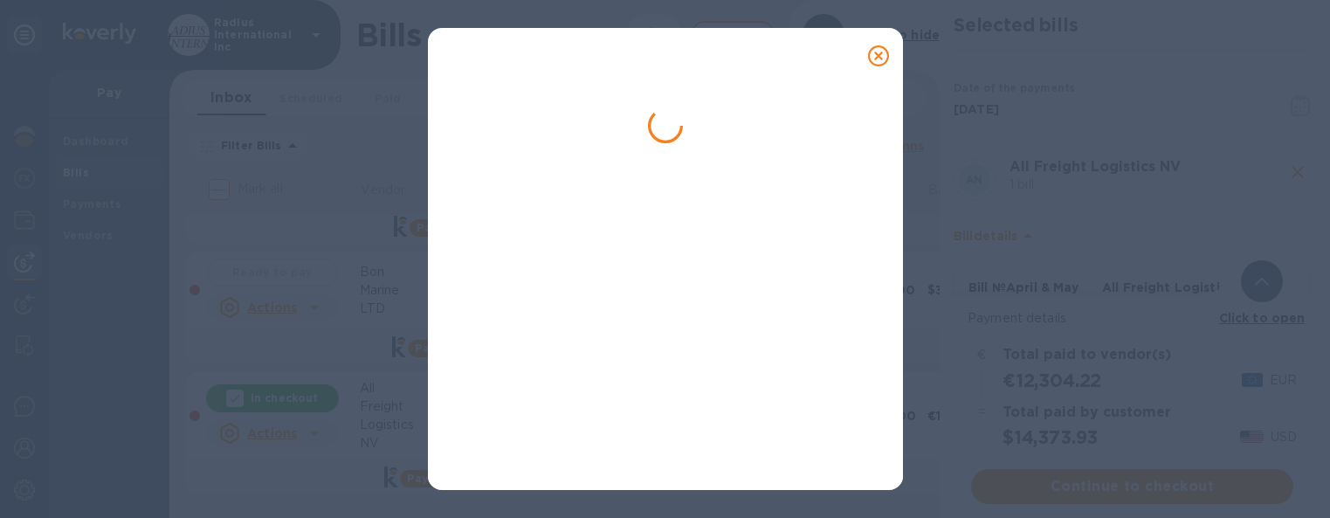
click at [621, 300] on div at bounding box center [665, 268] width 433 height 396
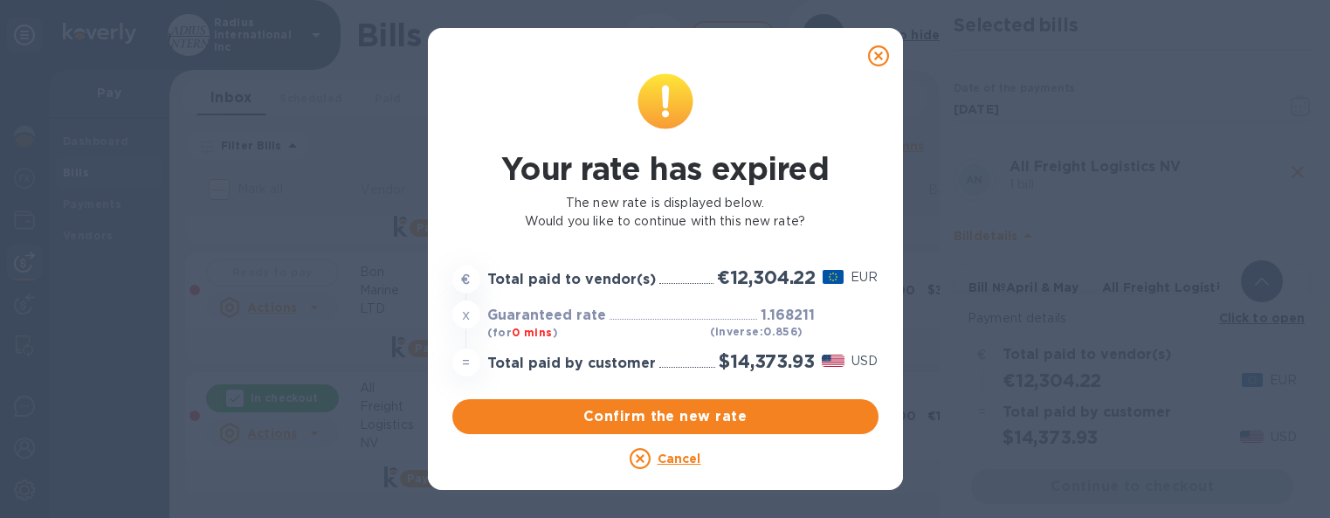
scroll to position [0, 0]
click at [659, 411] on span "Confirm the new rate" at bounding box center [665, 416] width 398 height 21
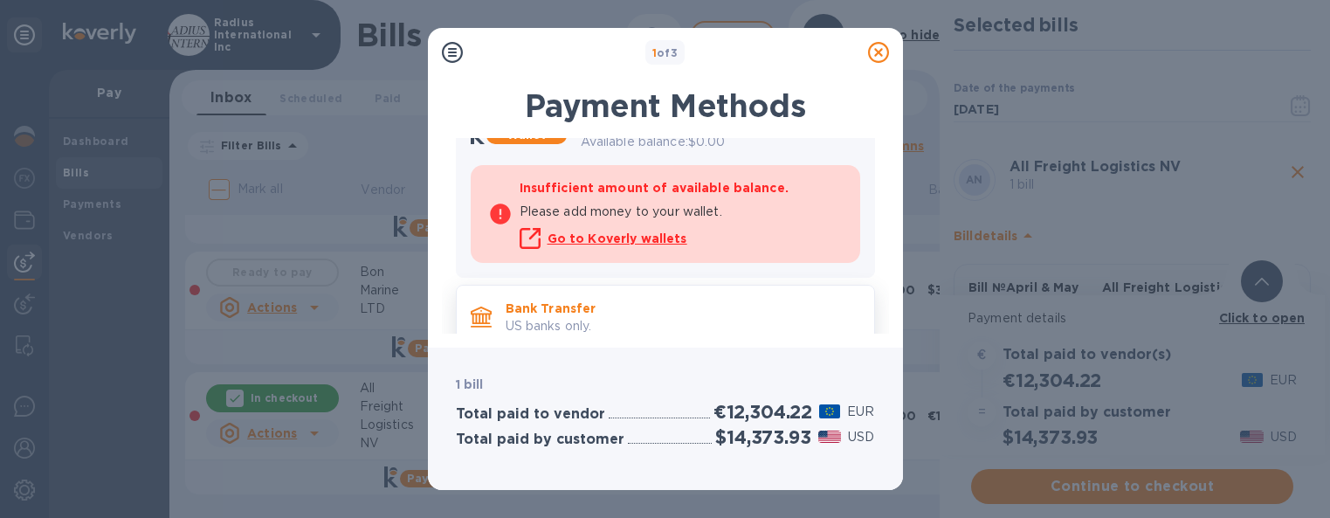
scroll to position [72, 0]
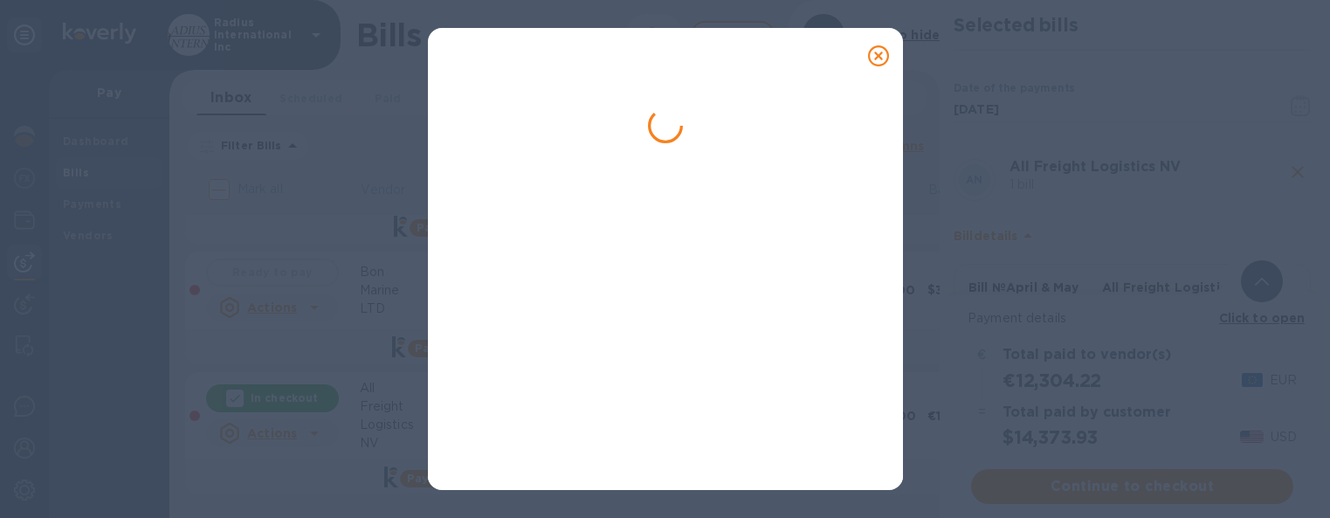
click at [641, 293] on div at bounding box center [665, 268] width 433 height 396
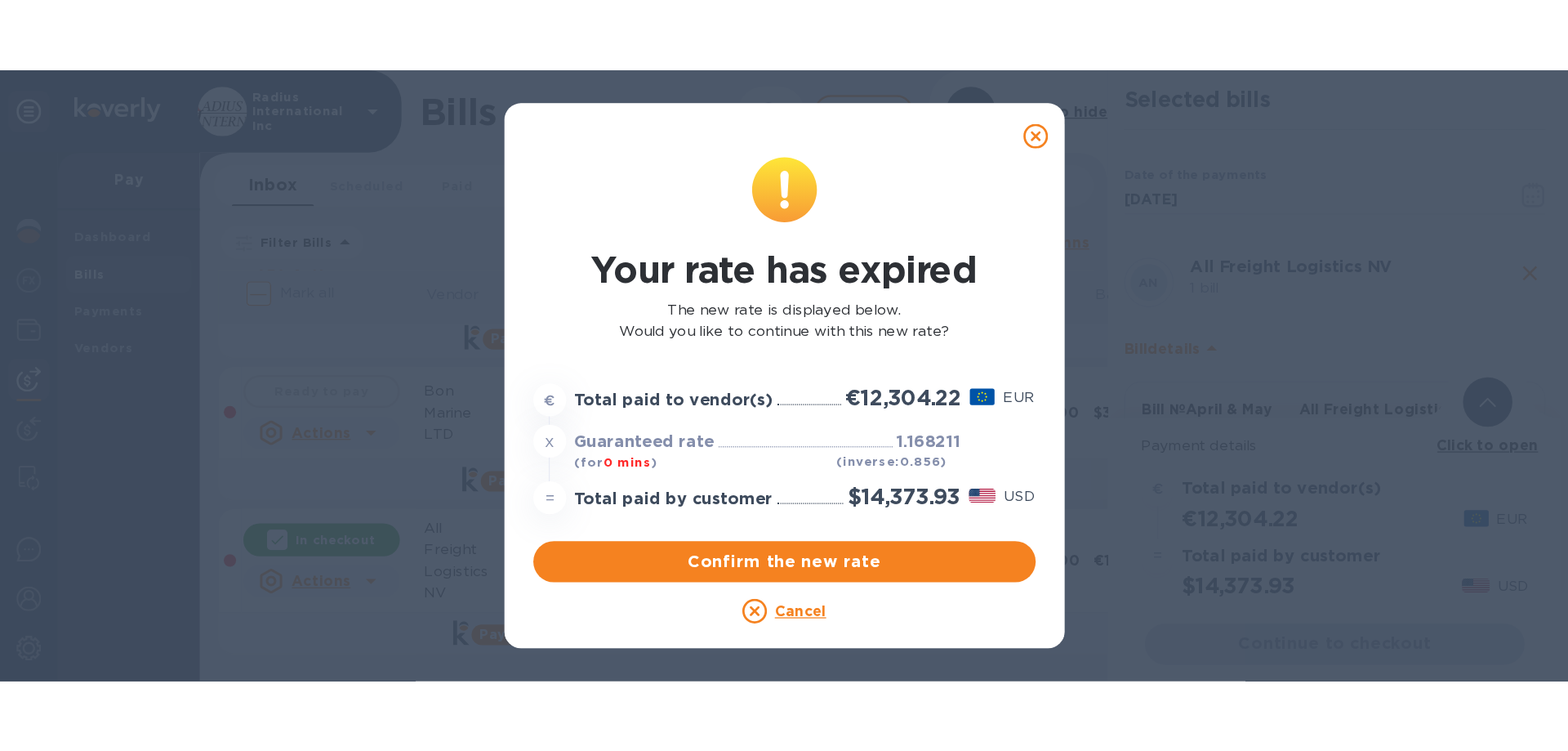
scroll to position [0, 0]
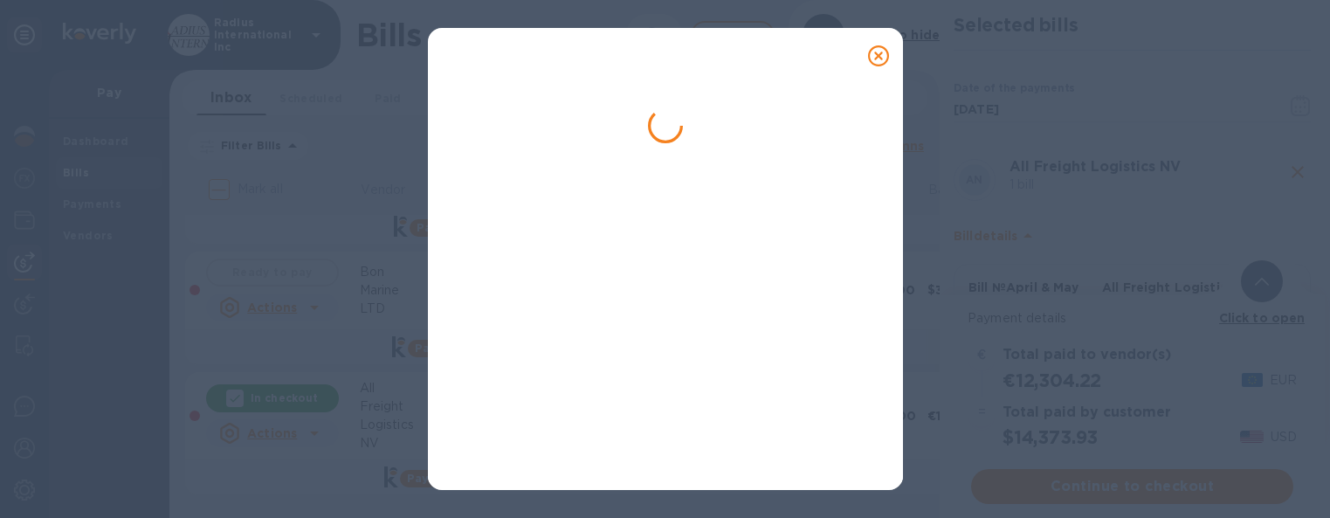
click at [880, 54] on icon at bounding box center [878, 55] width 21 height 21
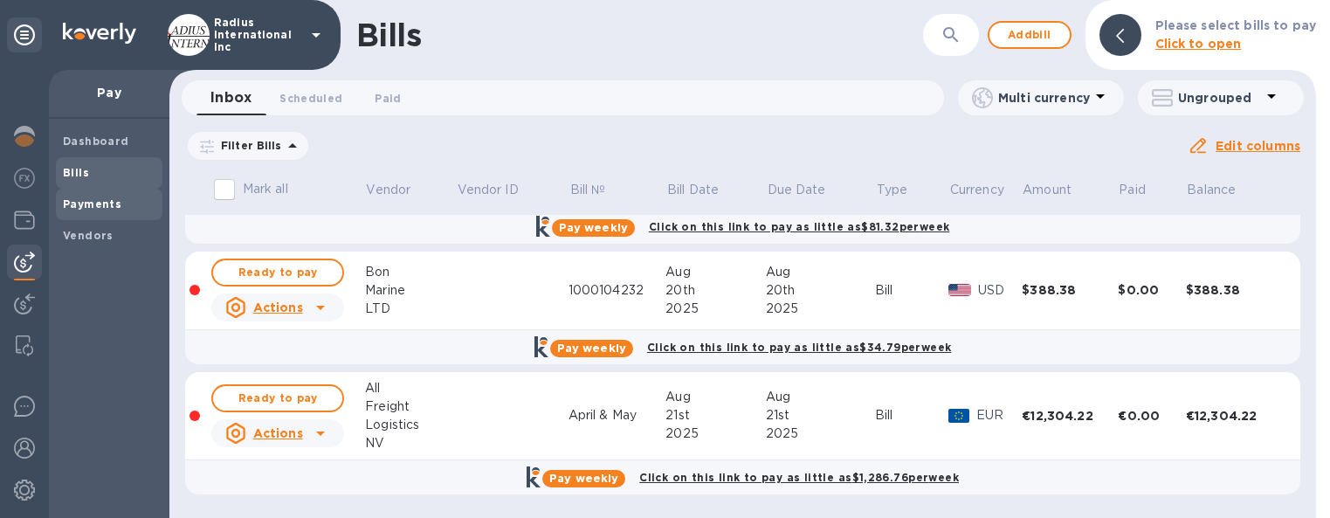
click at [97, 203] on b "Payments" at bounding box center [92, 203] width 59 height 13
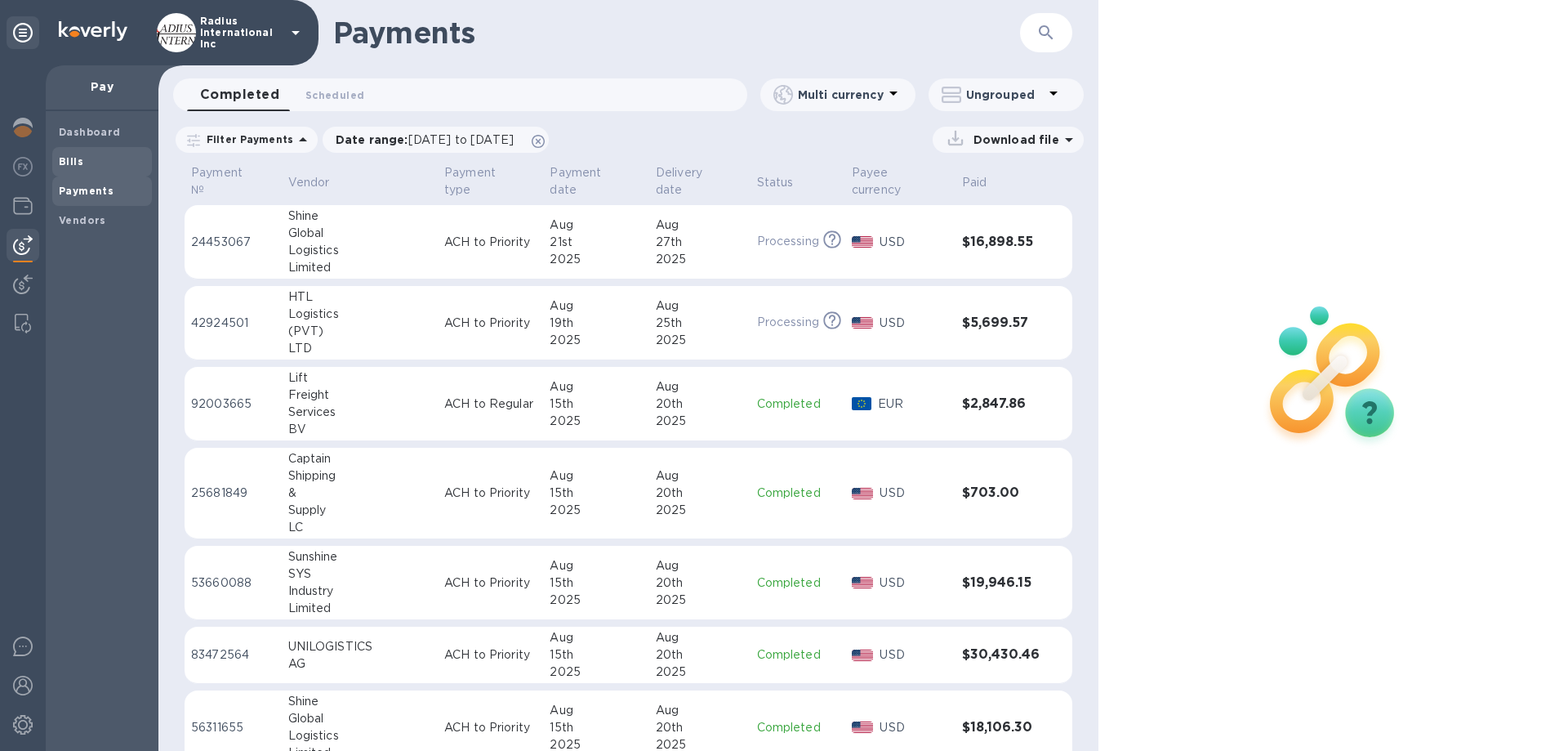
click at [87, 158] on span "Bills" at bounding box center [102, 161] width 87 height 16
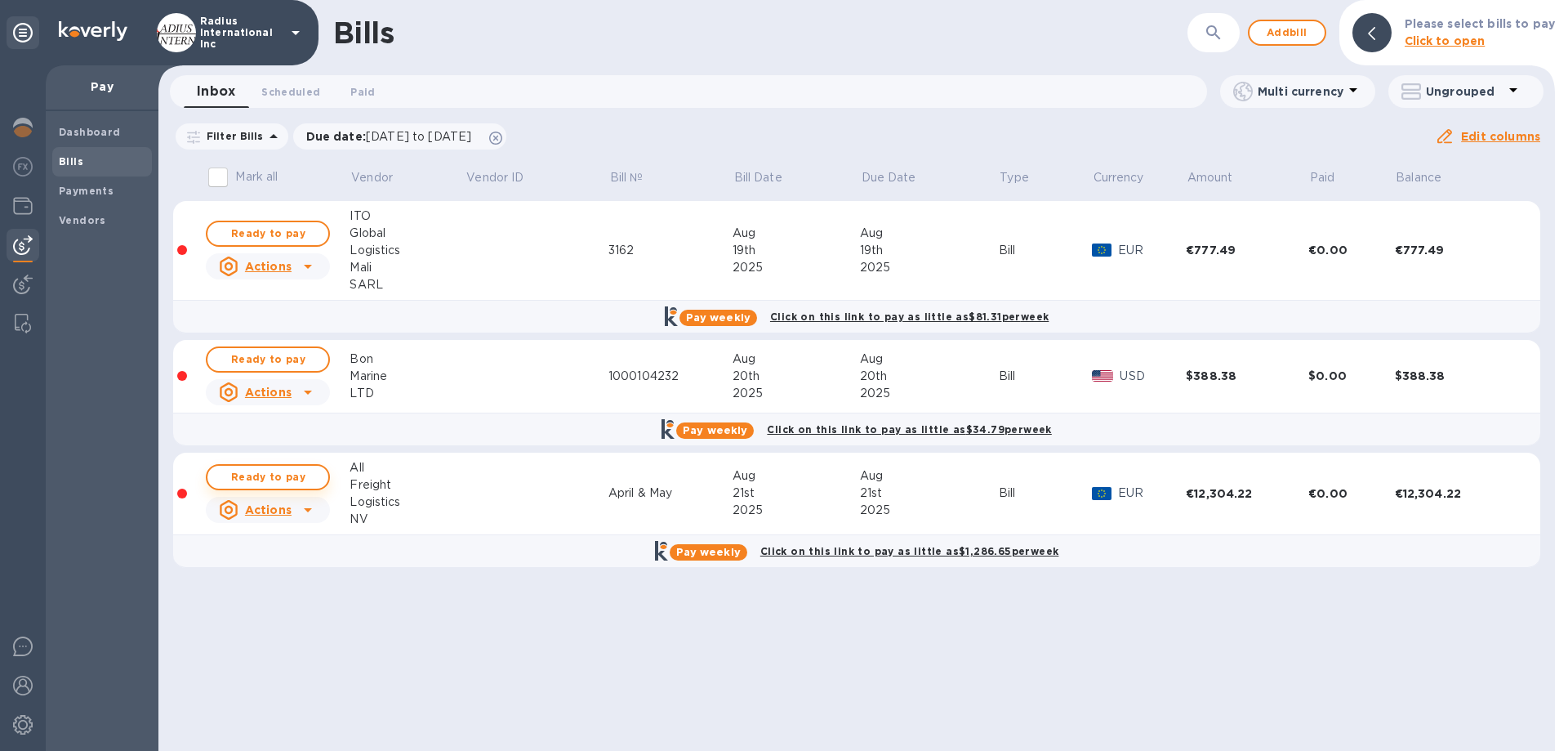
click at [291, 472] on span "Ready to pay" at bounding box center [267, 477] width 94 height 20
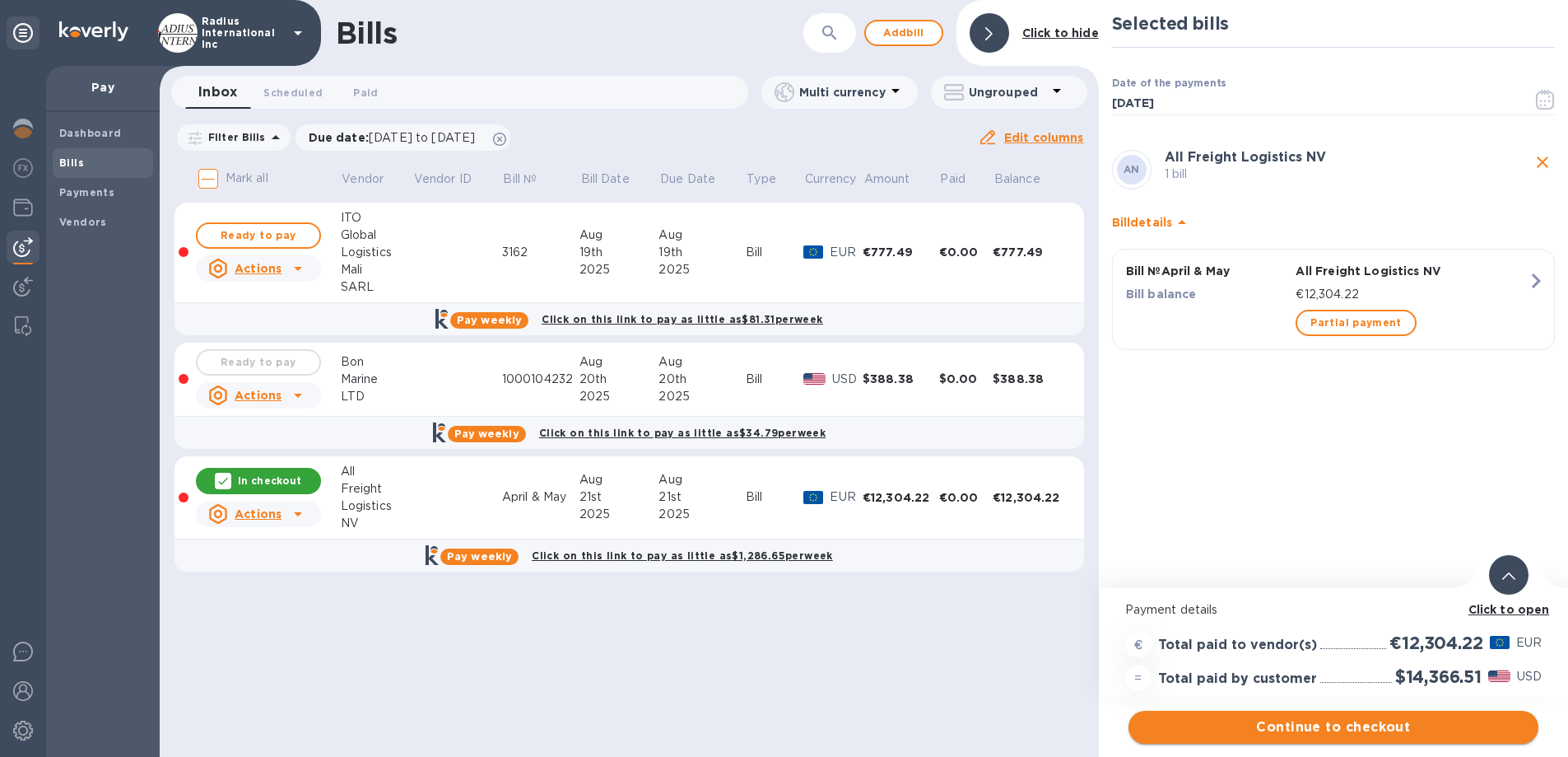
click at [1399, 724] on span "Continue to checkout" at bounding box center [1332, 727] width 384 height 20
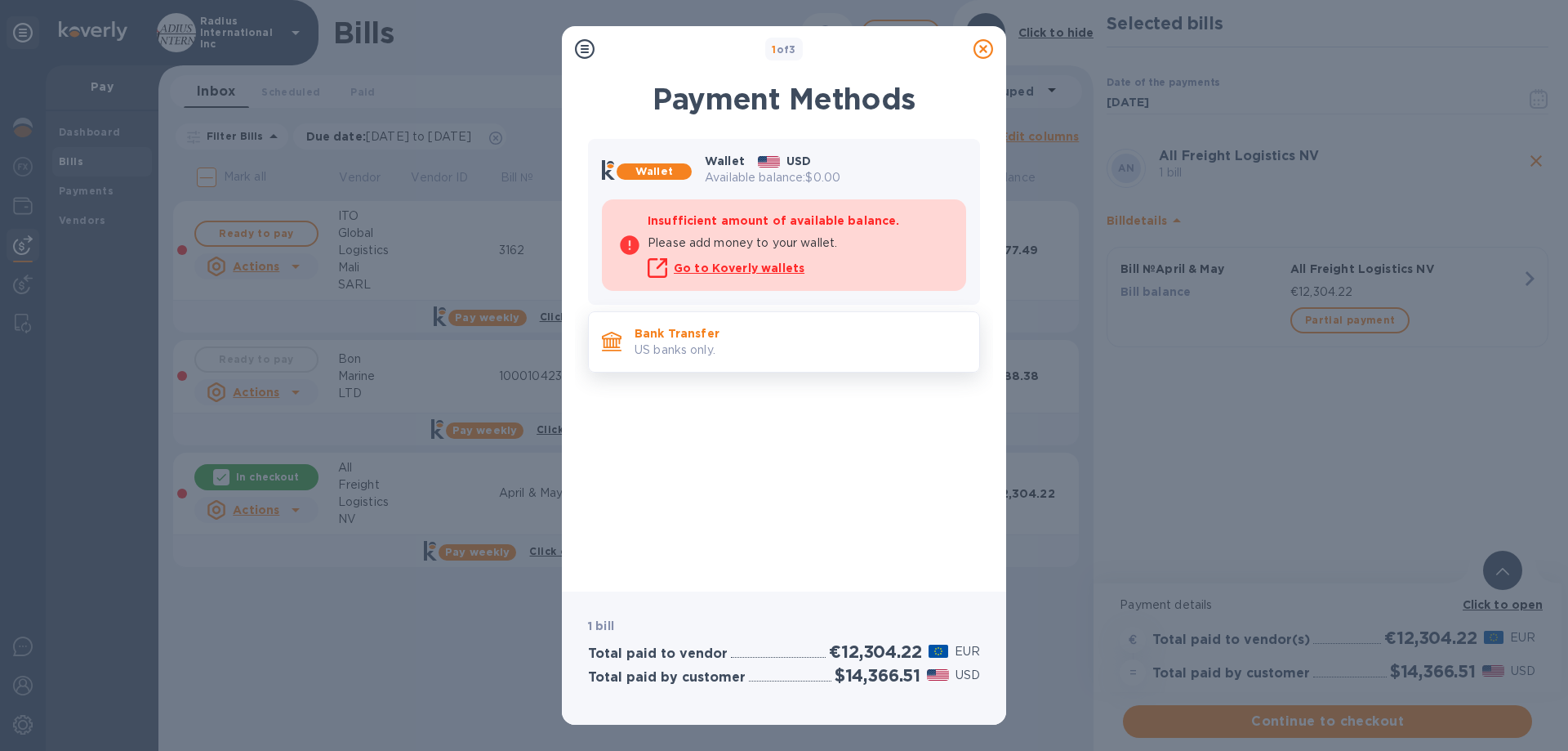
click at [817, 339] on p "Bank Transfer" at bounding box center [800, 333] width 332 height 16
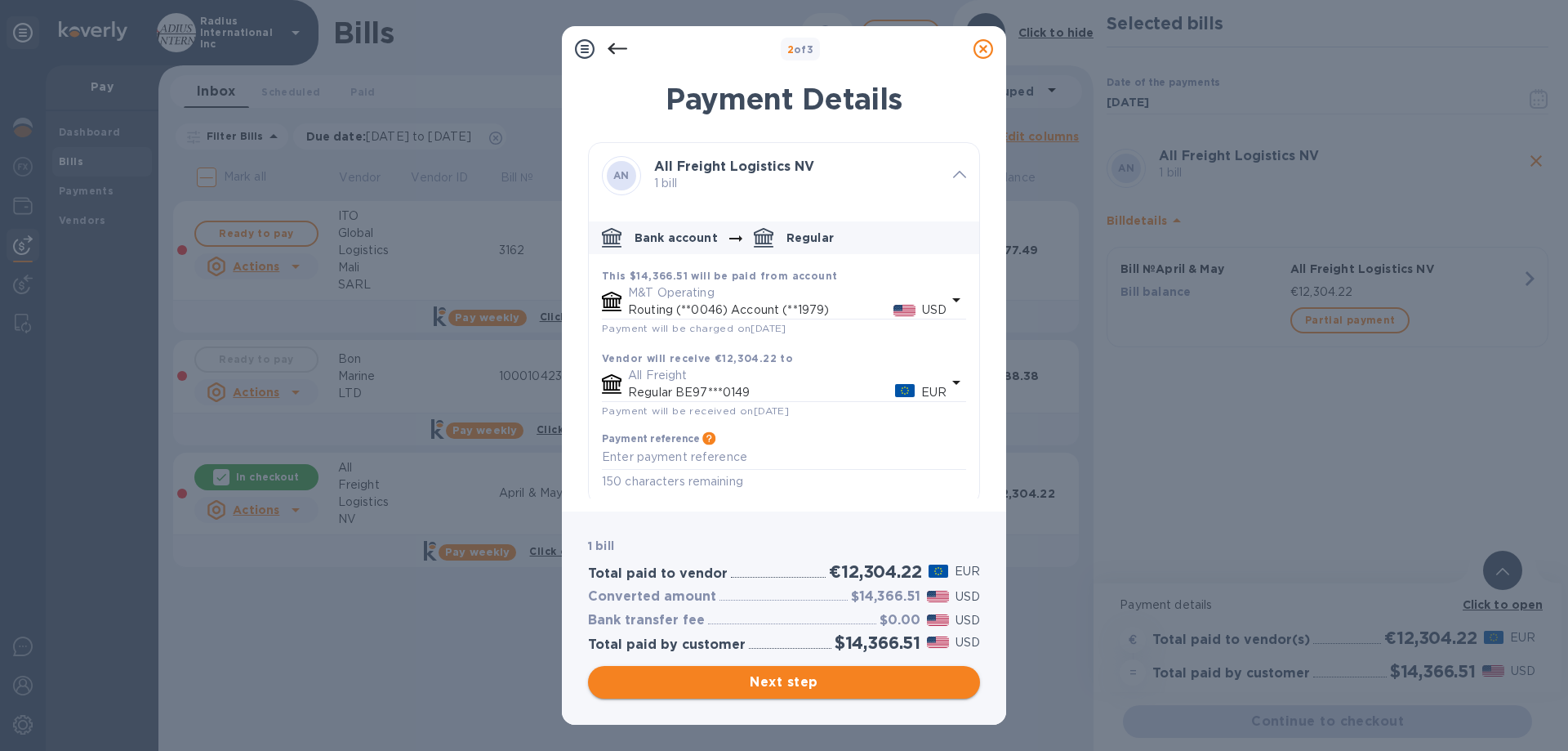
click at [843, 685] on span "Next step" at bounding box center [784, 682] width 366 height 20
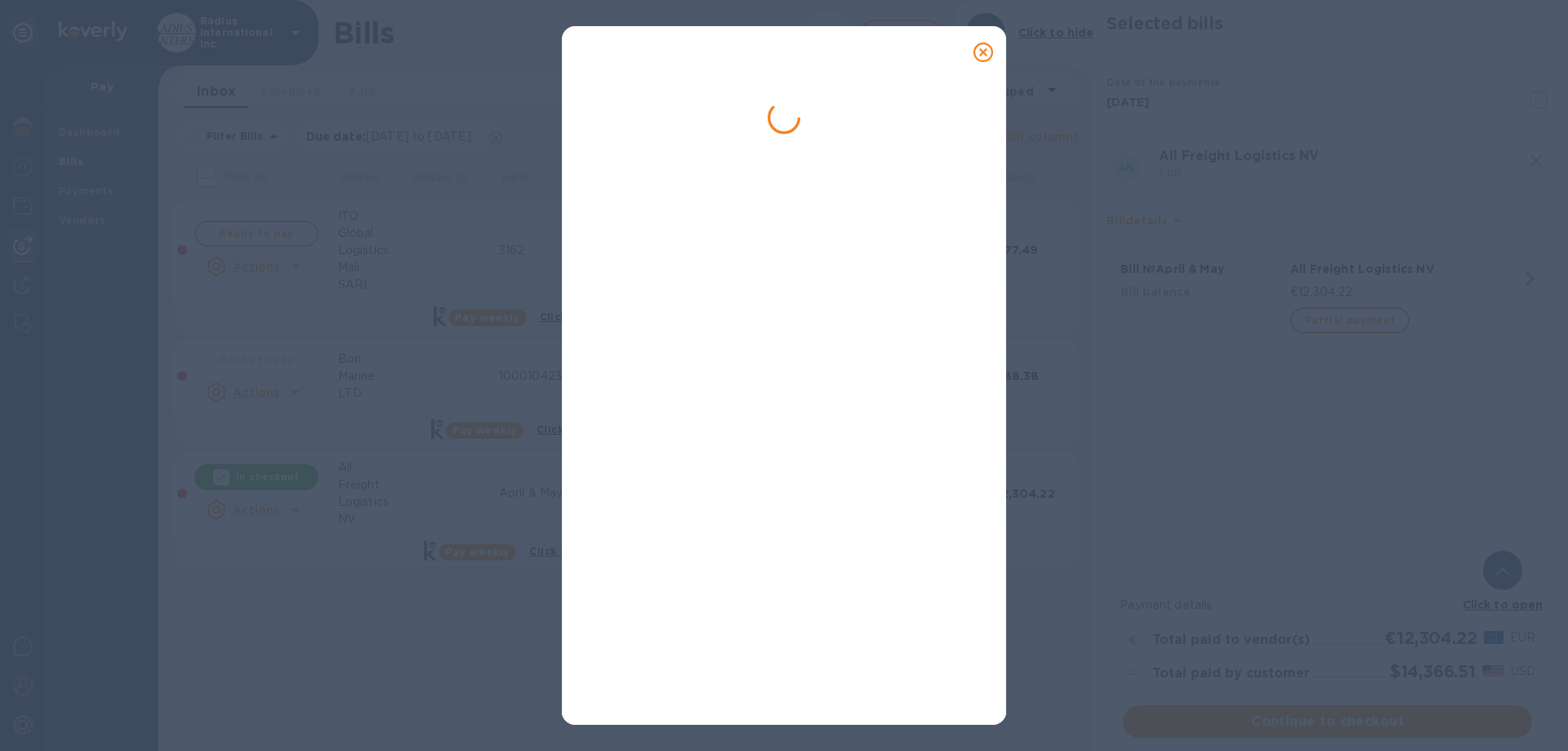
click at [862, 686] on div at bounding box center [784, 383] width 405 height 636
click at [858, 659] on div at bounding box center [784, 383] width 405 height 636
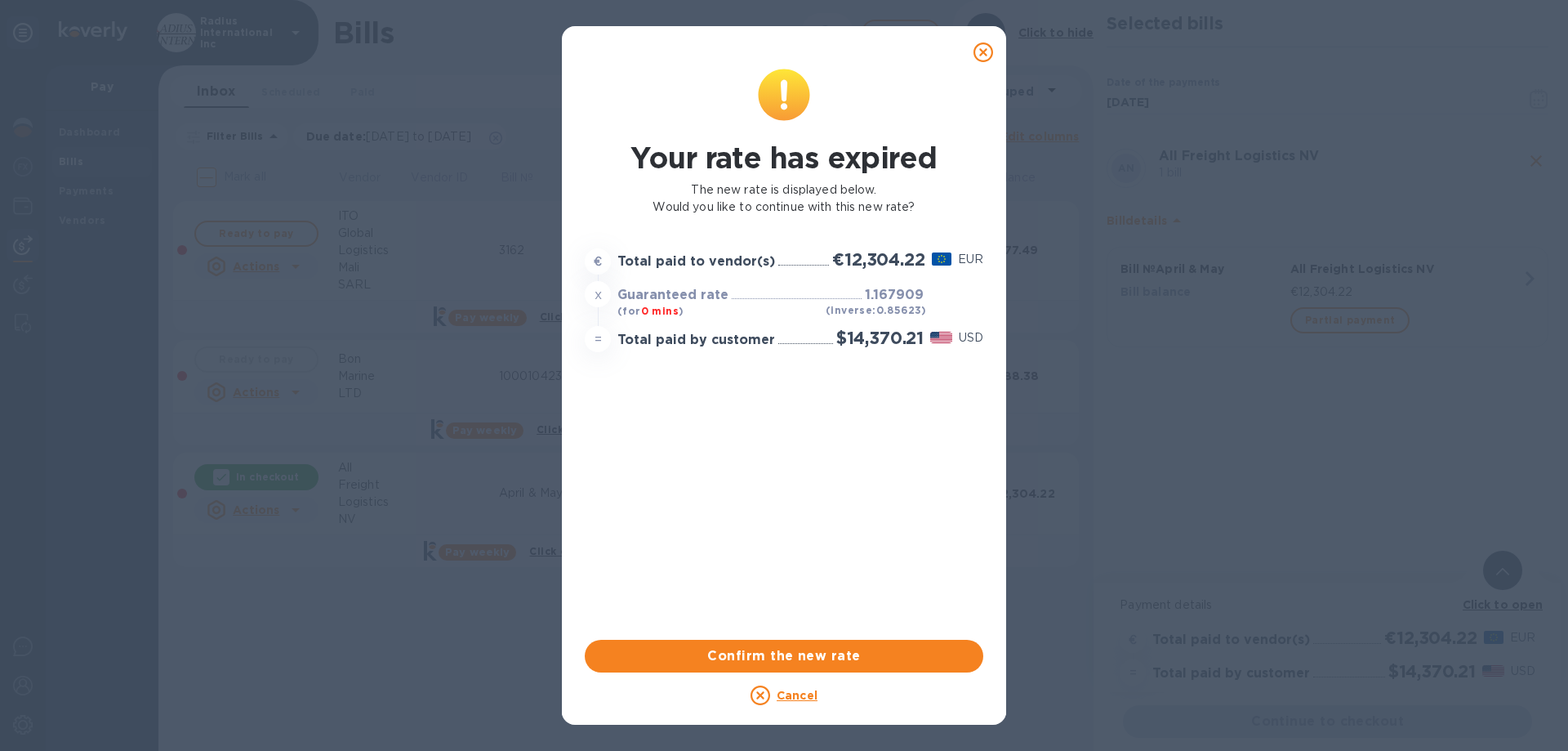
click at [990, 46] on icon at bounding box center [983, 51] width 20 height 20
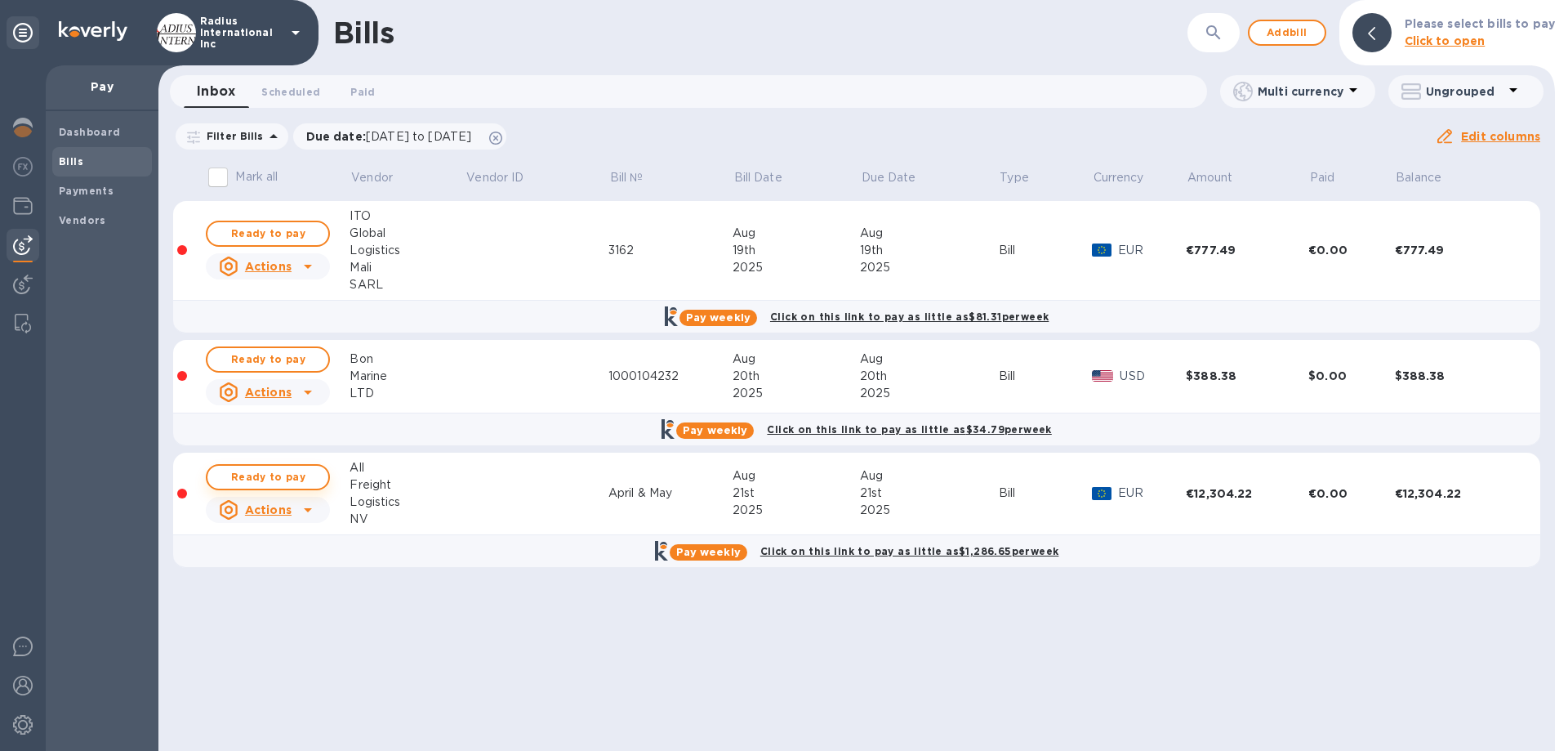
click at [268, 473] on span "Ready to pay" at bounding box center [267, 477] width 94 height 20
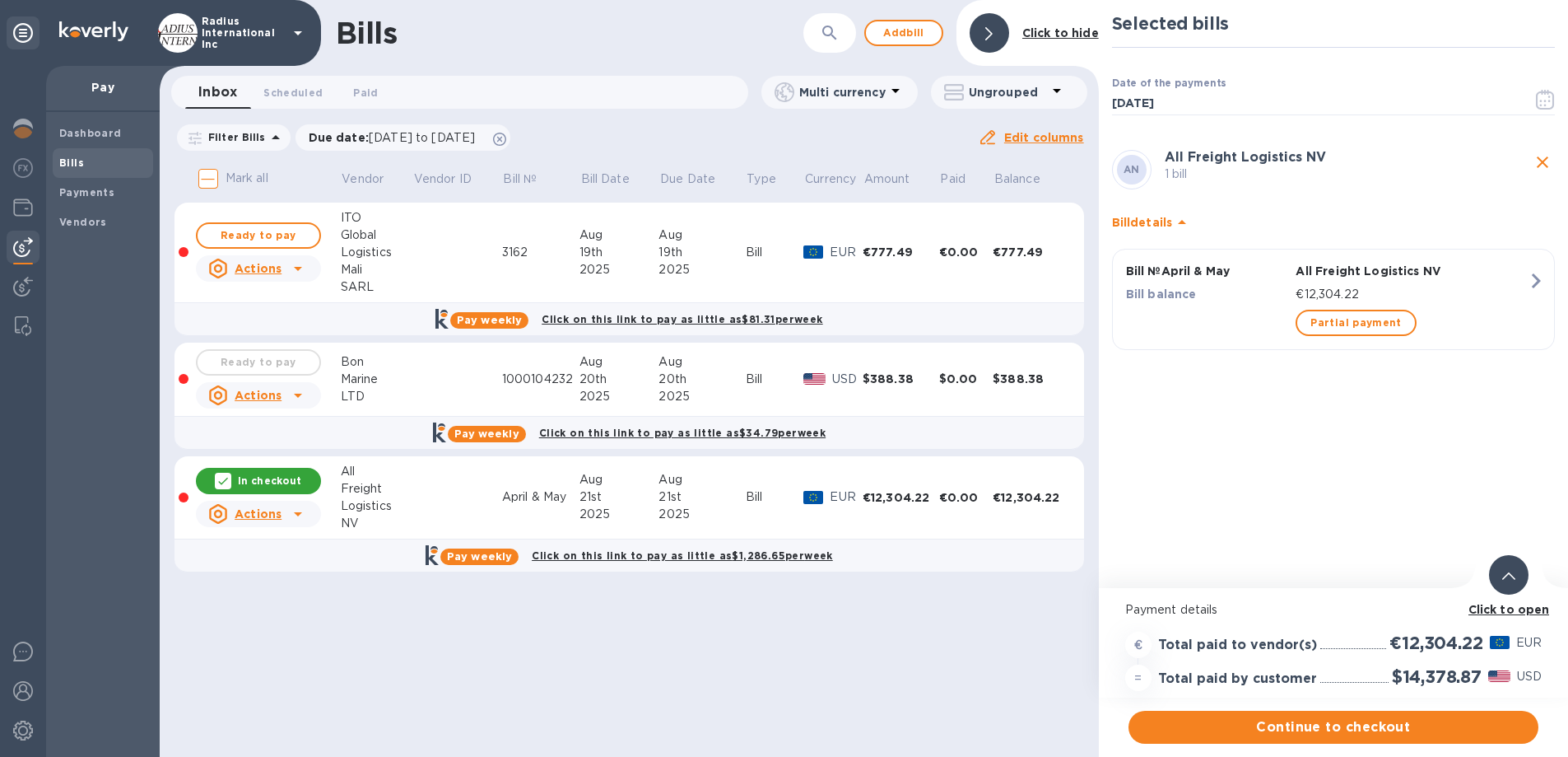
click at [1351, 729] on span "Continue to checkout" at bounding box center [1332, 727] width 384 height 20
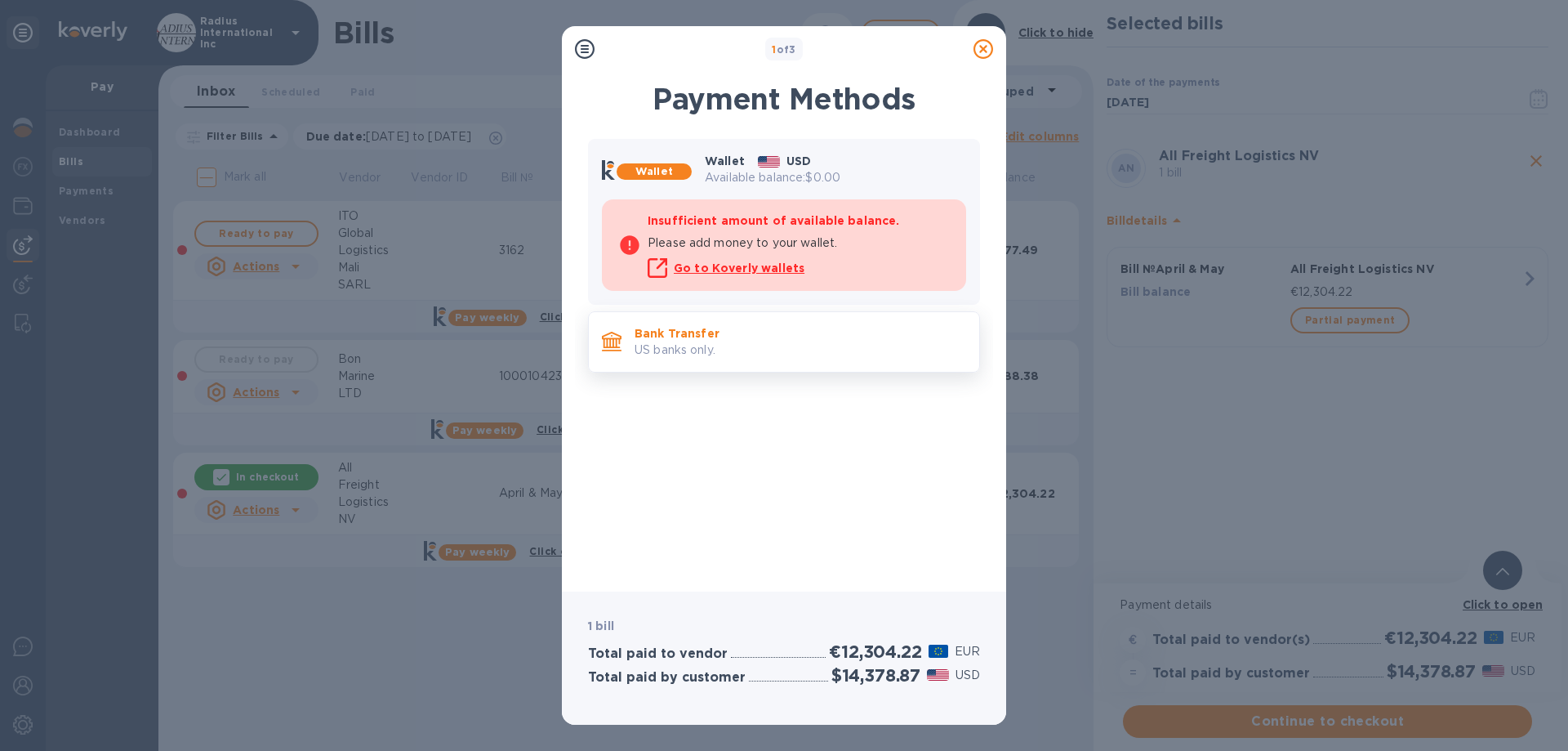
click at [812, 337] on p "Bank Transfer" at bounding box center [800, 333] width 332 height 16
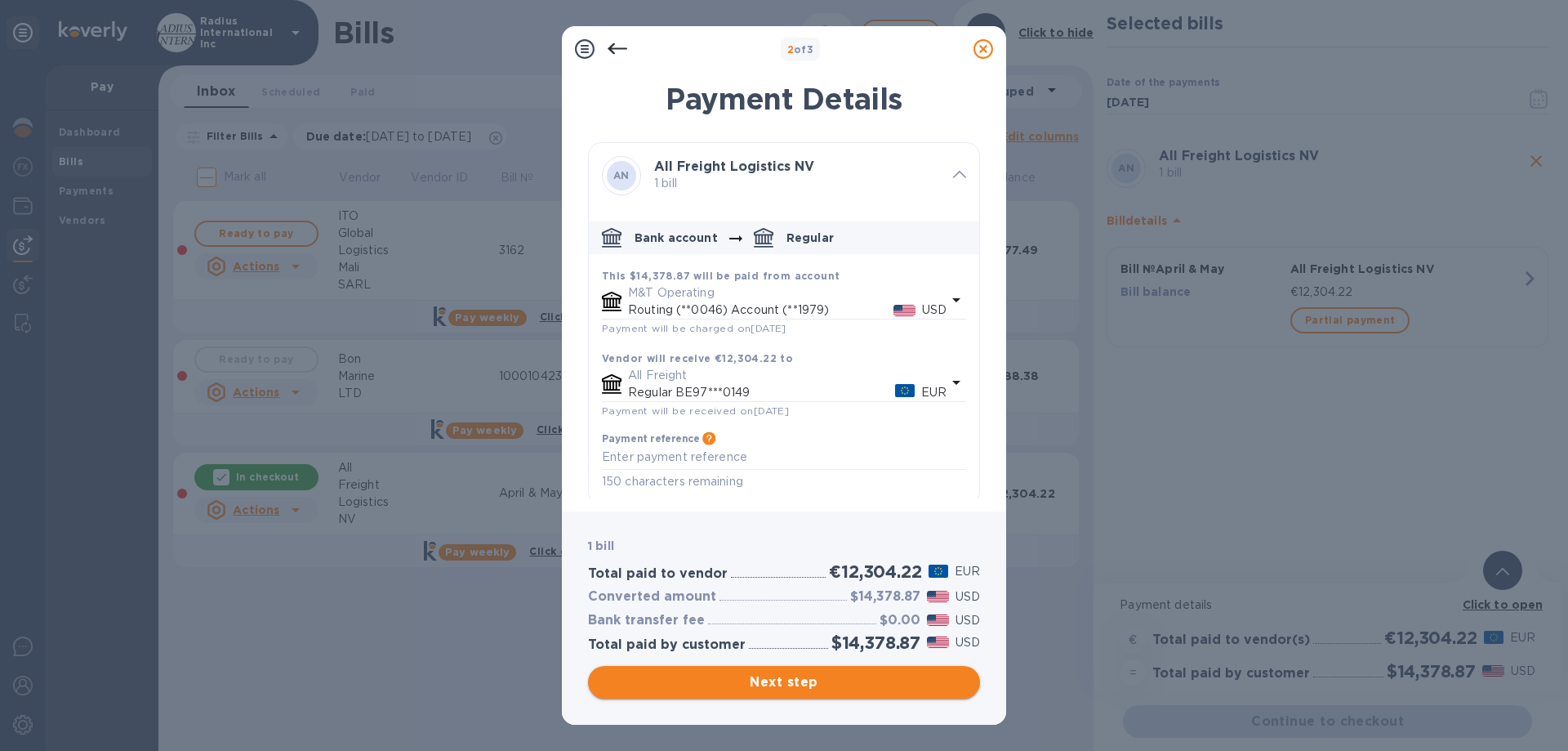
click at [811, 686] on span "Next step" at bounding box center [784, 682] width 366 height 20
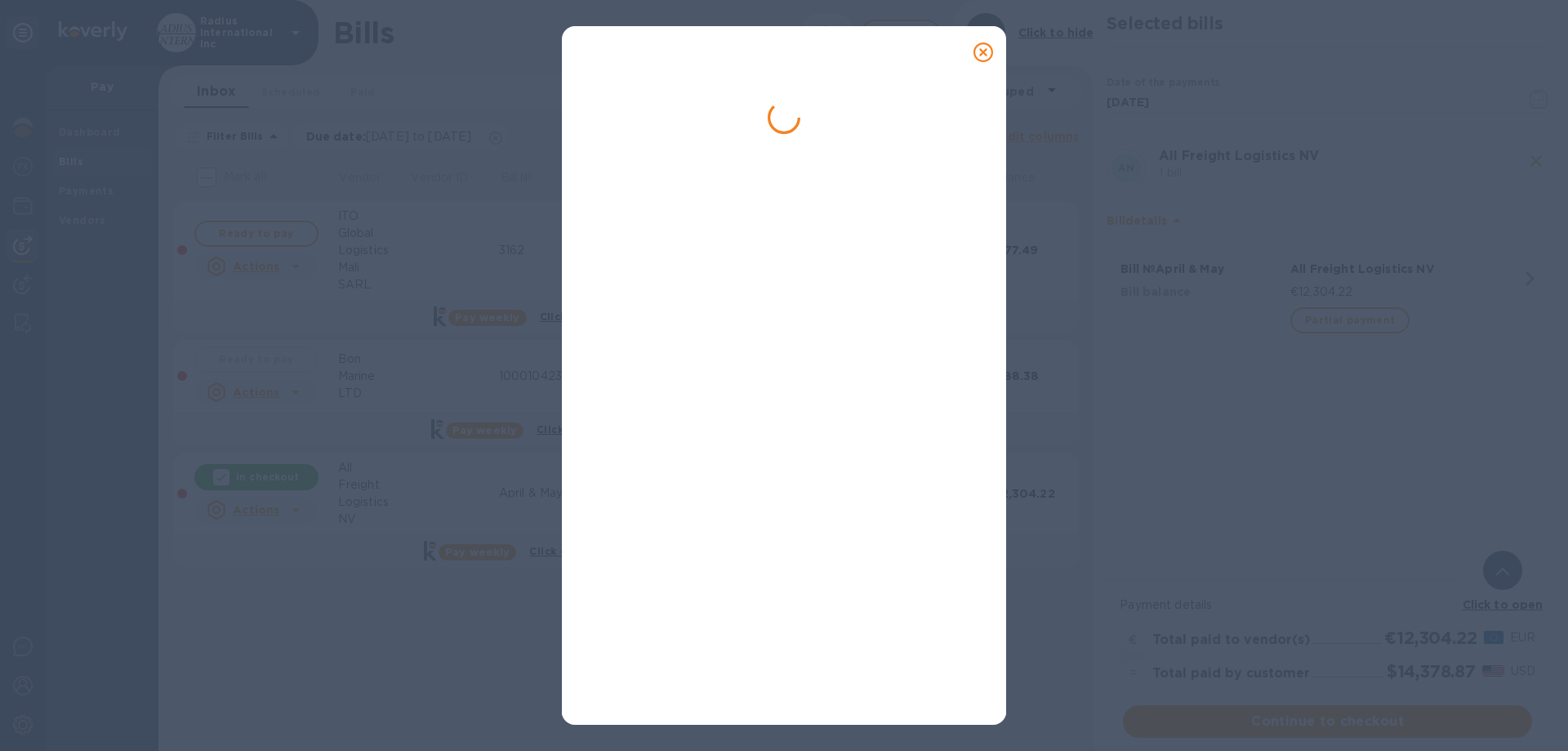
click at [983, 50] on icon at bounding box center [983, 51] width 20 height 20
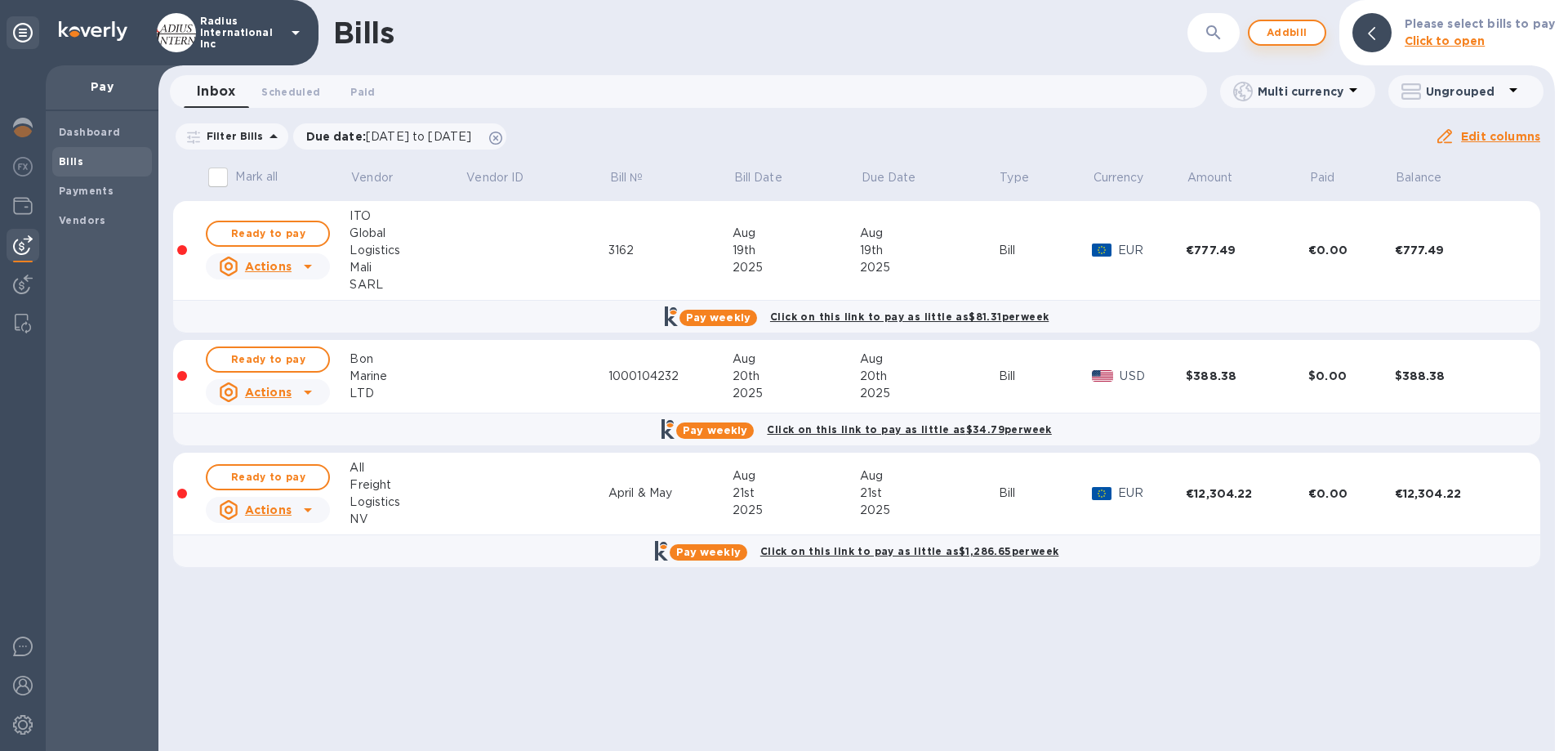
click at [1302, 31] on span "Add bill" at bounding box center [1287, 32] width 49 height 20
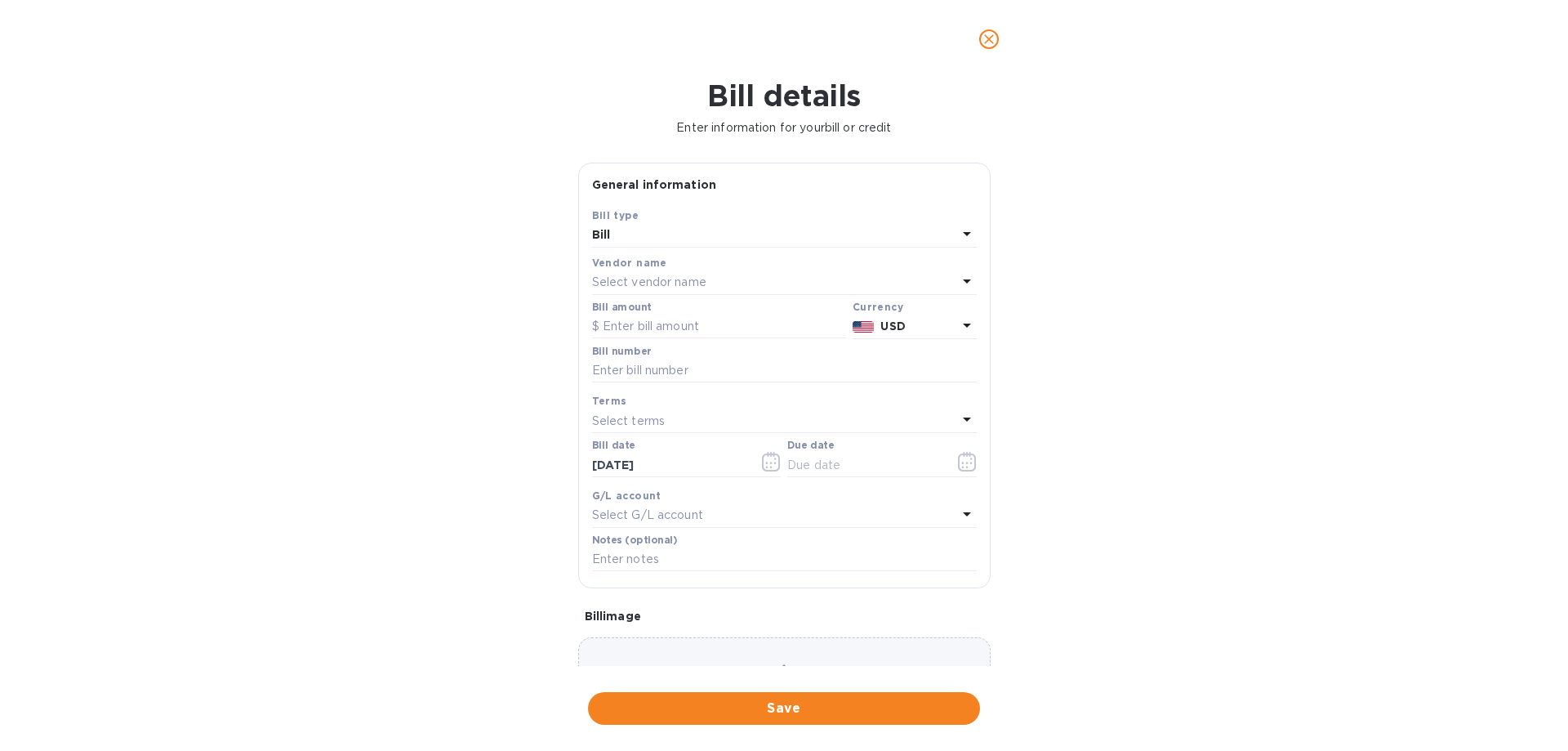
click at [705, 281] on p "Select vendor name" at bounding box center [649, 282] width 114 height 17
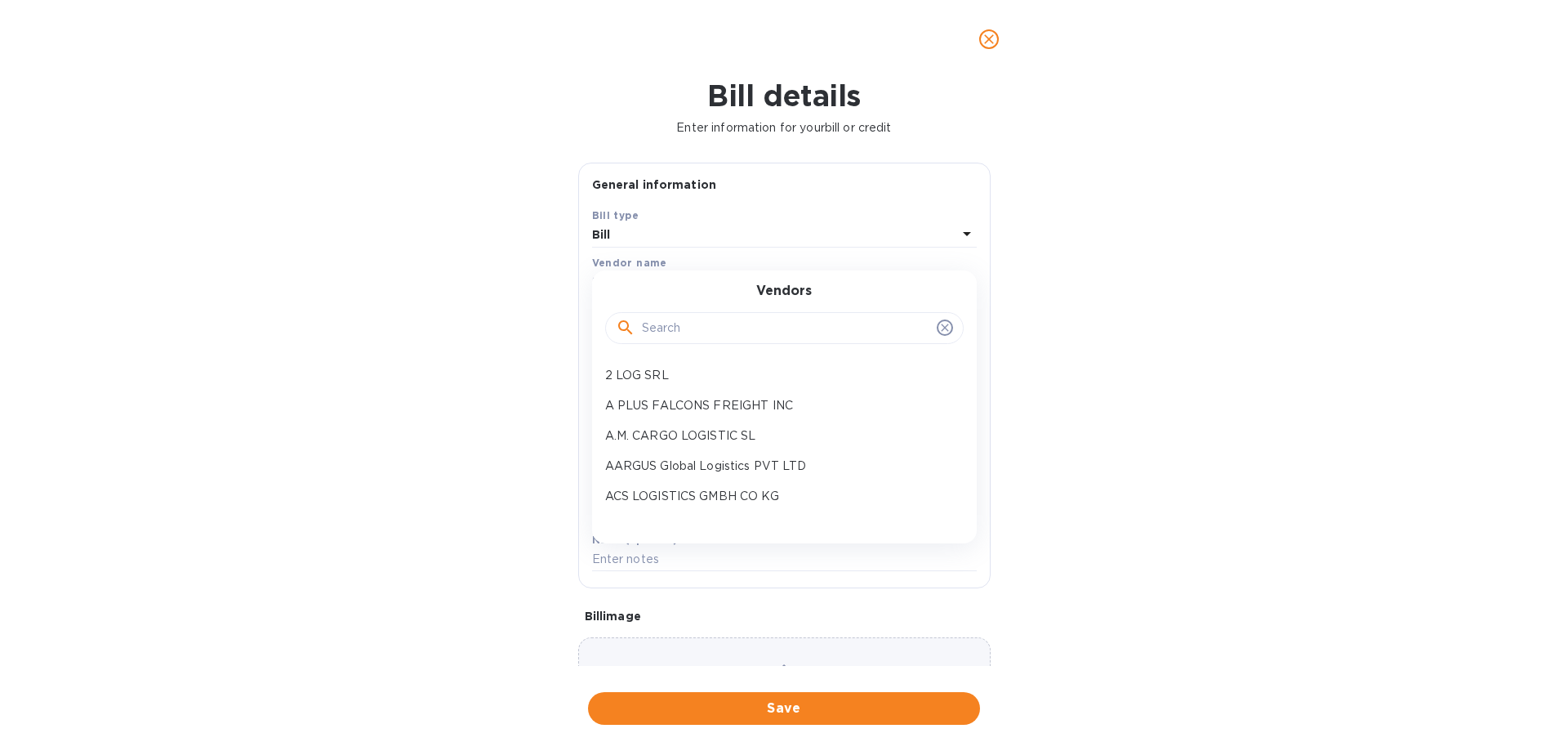
drag, startPoint x: 736, startPoint y: 318, endPoint x: 749, endPoint y: 317, distance: 13.0
click at [737, 317] on input "text" at bounding box center [785, 328] width 288 height 24
type input "p"
type input "primy"
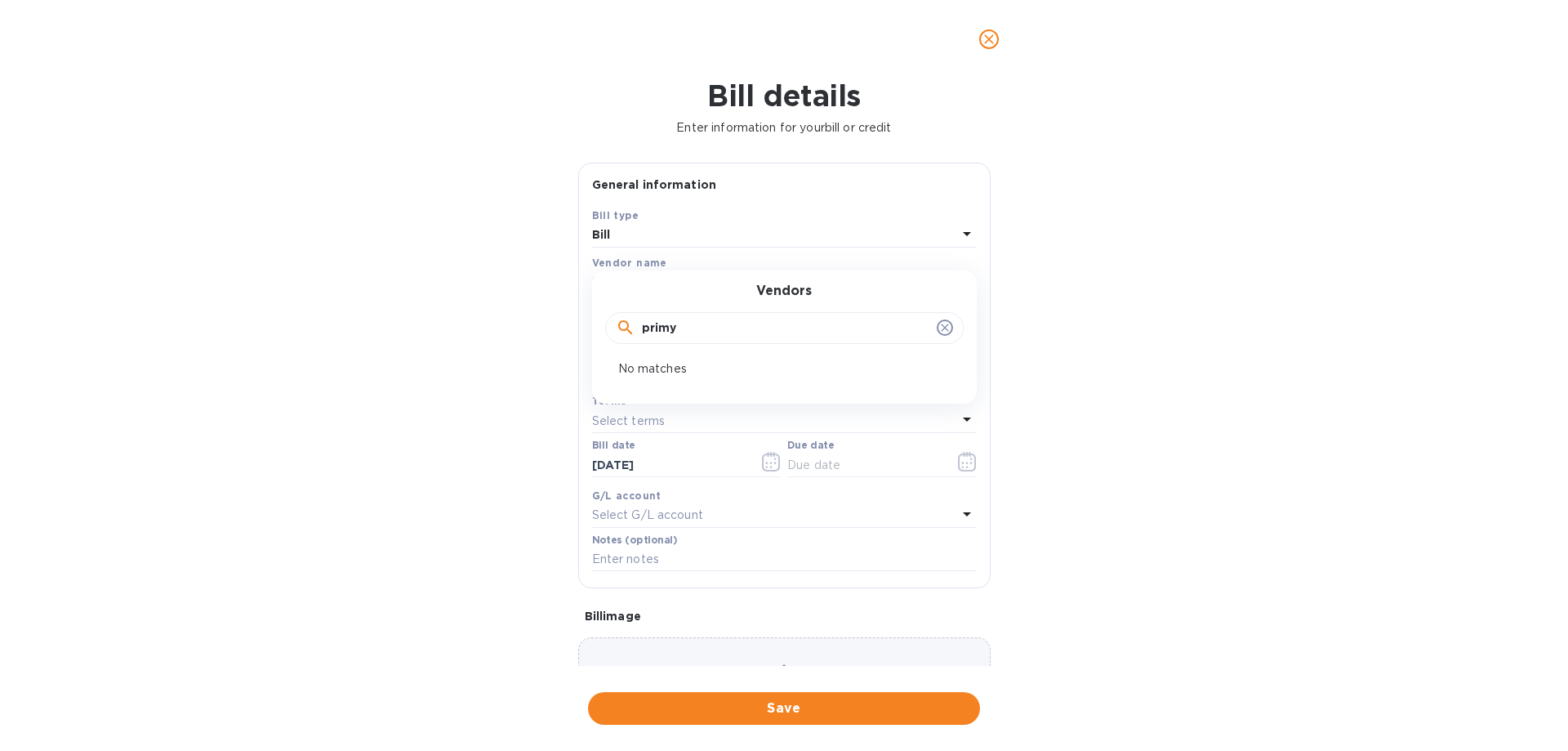
drag, startPoint x: 724, startPoint y: 326, endPoint x: 510, endPoint y: 322, distance: 214.0
click at [517, 322] on div "Bill details Enter information for your bill or credit General information Save…" at bounding box center [784, 414] width 1568 height 672
type input "p"
type input "prim"
